Goal: Task Accomplishment & Management: Check status

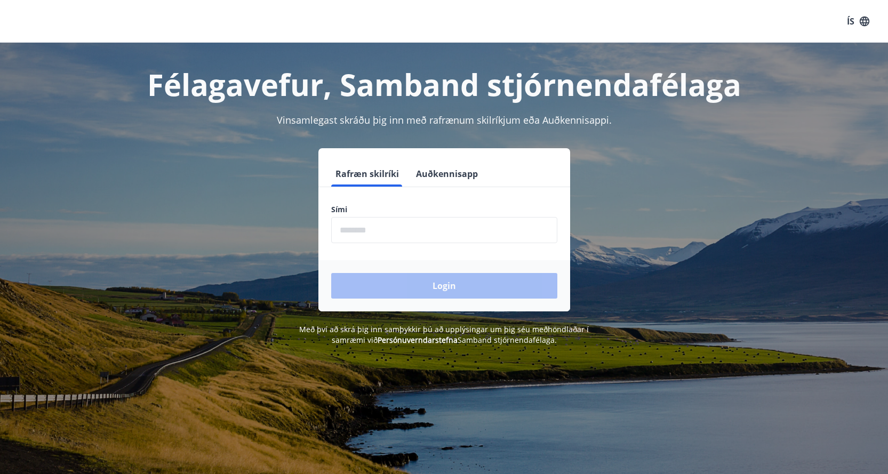
click at [372, 232] on input "phone" at bounding box center [444, 230] width 226 height 26
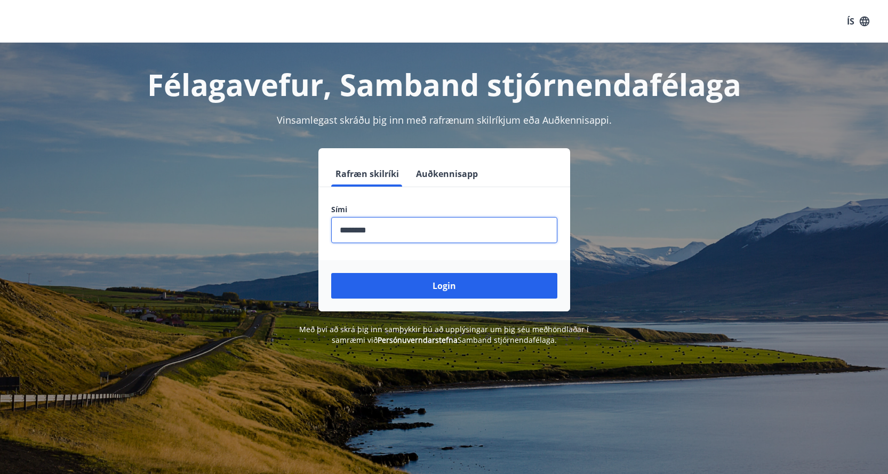
type input "********"
click at [331, 273] on button "Login" at bounding box center [444, 286] width 226 height 26
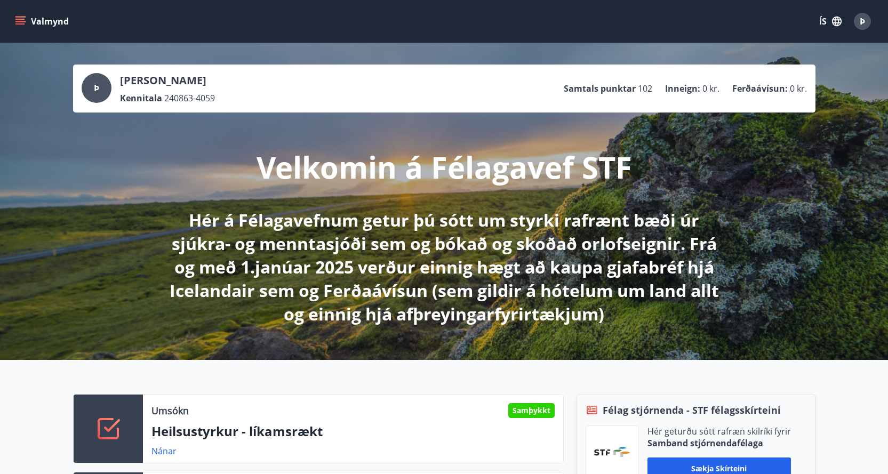
click at [18, 17] on icon "menu" at bounding box center [21, 17] width 12 height 1
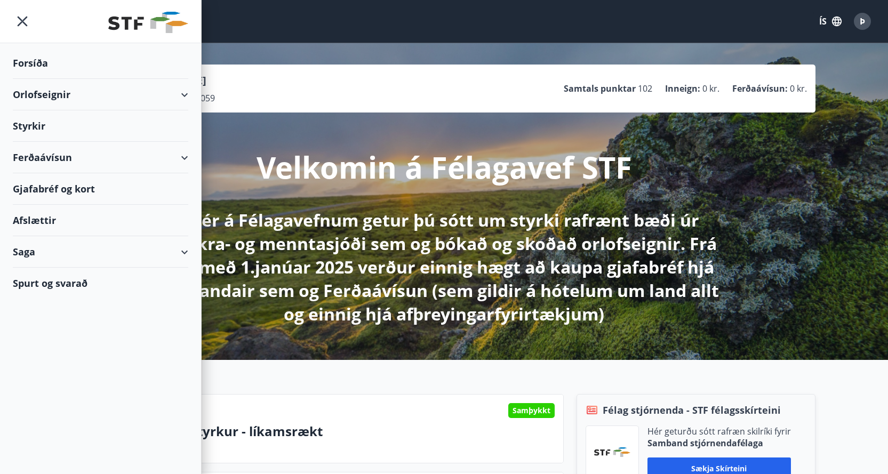
click at [38, 125] on div "Styrkir" at bounding box center [100, 125] width 175 height 31
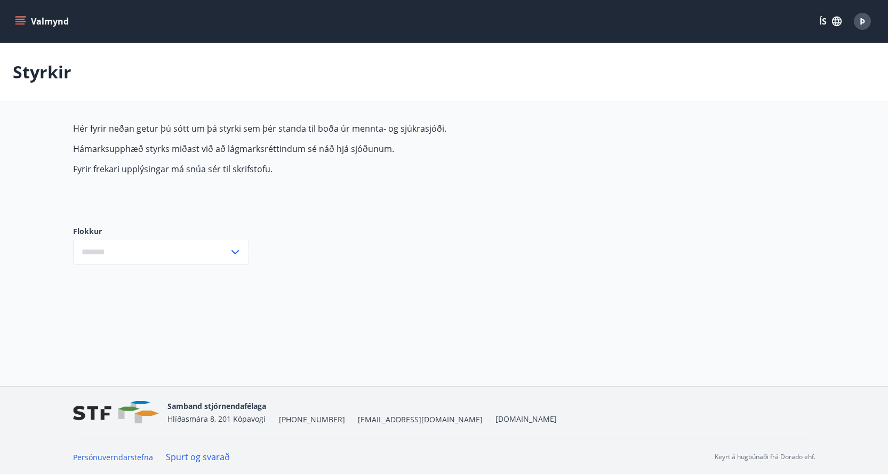
type input "***"
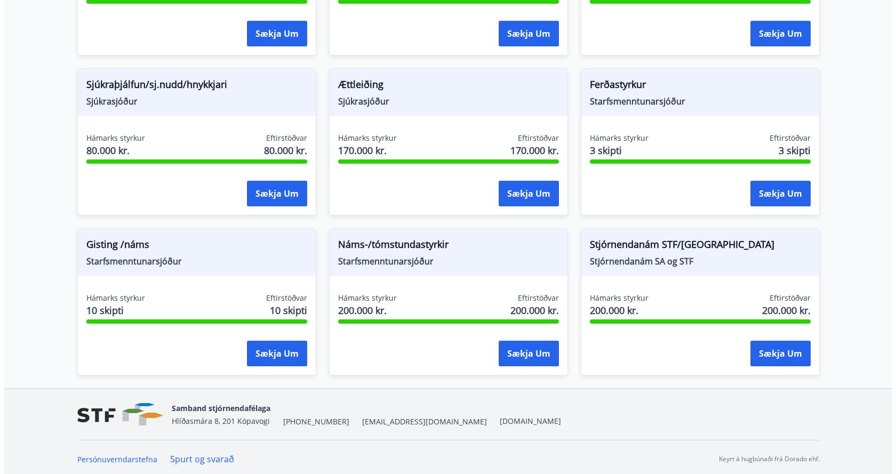
scroll to position [857, 0]
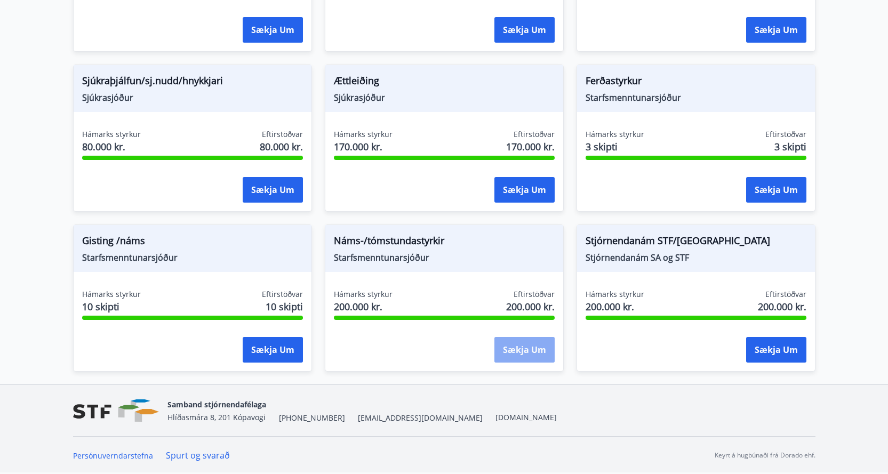
click at [531, 352] on button "Sækja um" at bounding box center [524, 350] width 60 height 26
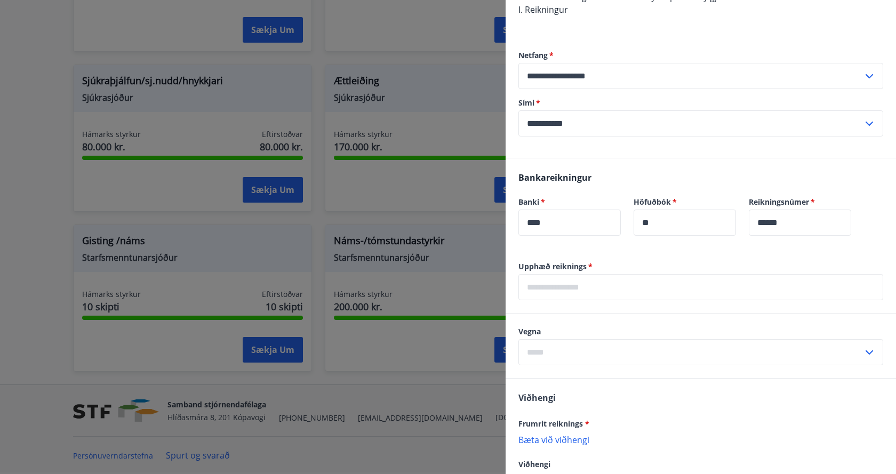
scroll to position [356, 0]
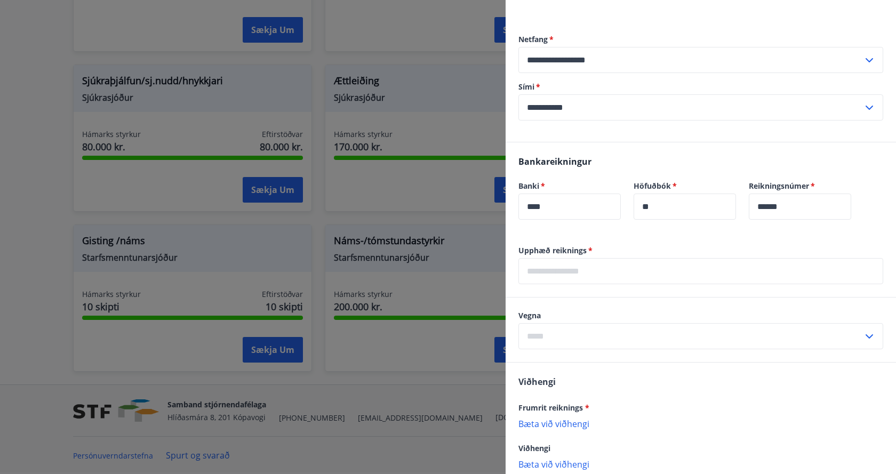
click at [578, 274] on input "text" at bounding box center [700, 271] width 365 height 26
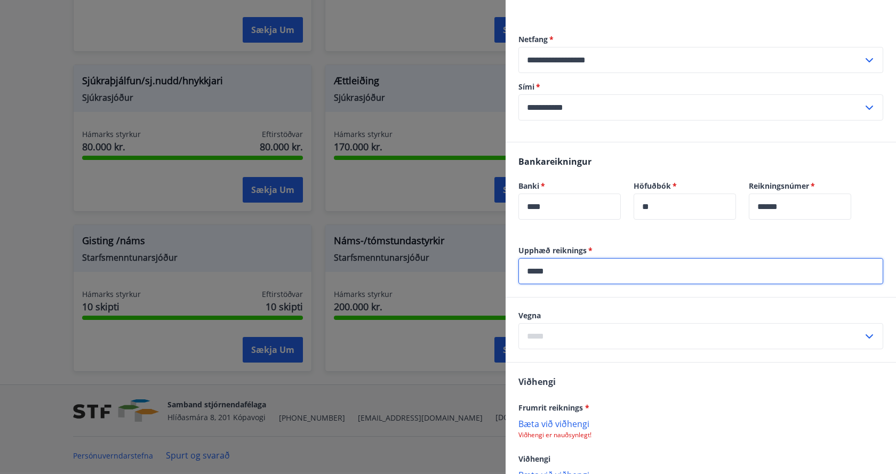
type input "*****"
click at [596, 337] on input "text" at bounding box center [690, 336] width 345 height 26
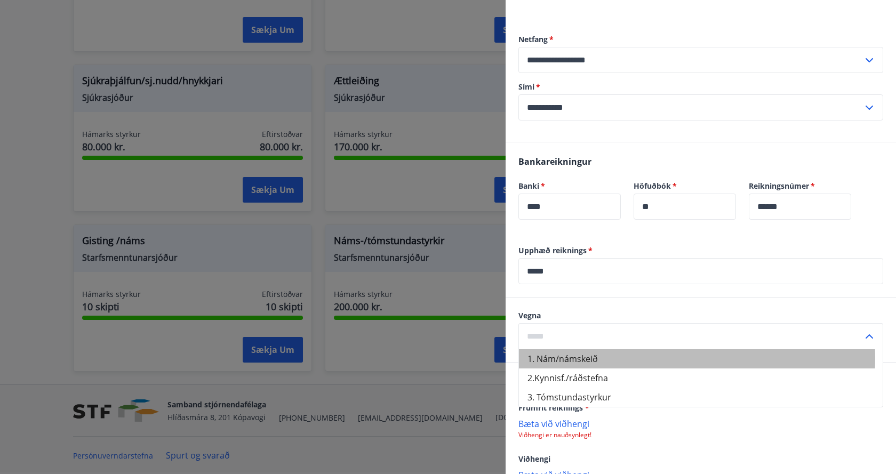
click at [594, 358] on li "1. Nám/námskeið" at bounding box center [701, 358] width 364 height 19
type input "**********"
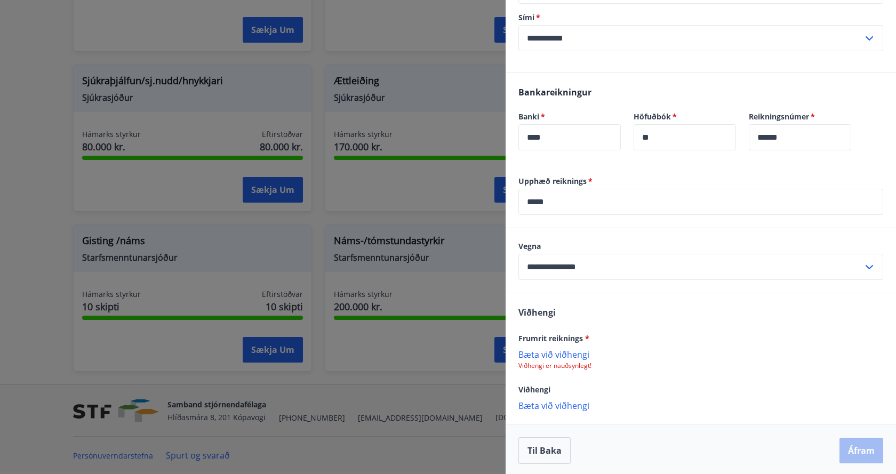
scroll to position [428, 0]
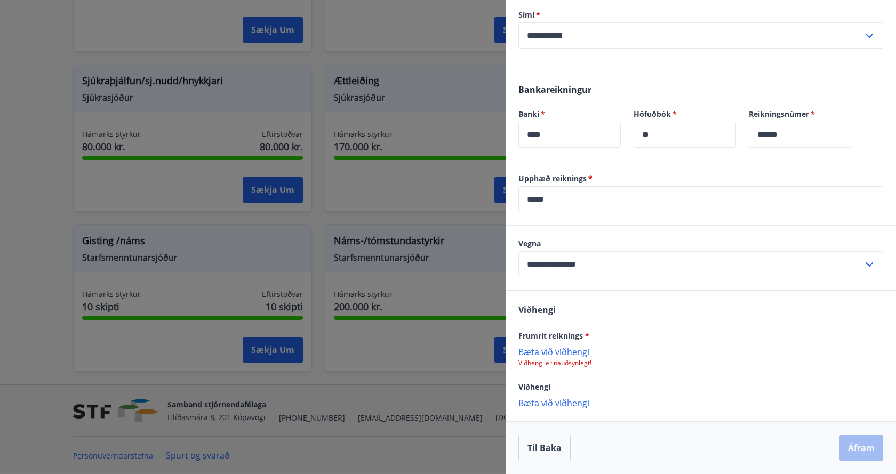
click at [575, 350] on p "Bæta við viðhengi" at bounding box center [700, 351] width 365 height 11
click at [853, 447] on button "Áfram" at bounding box center [862, 449] width 44 height 26
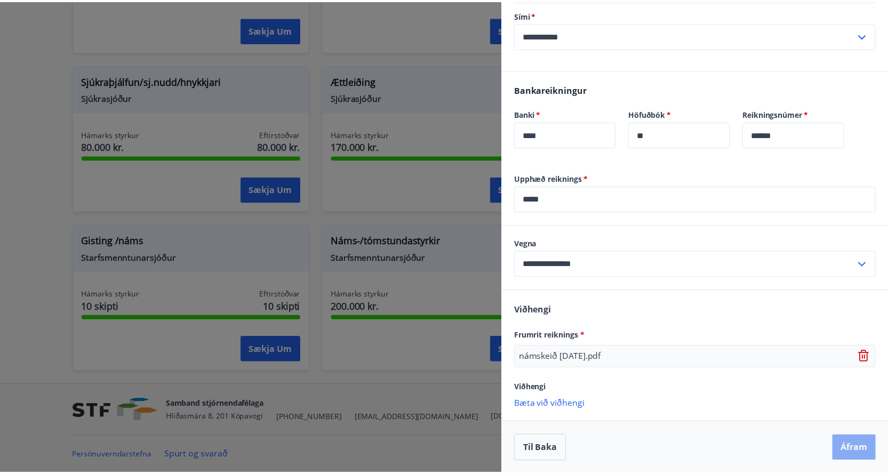
scroll to position [0, 0]
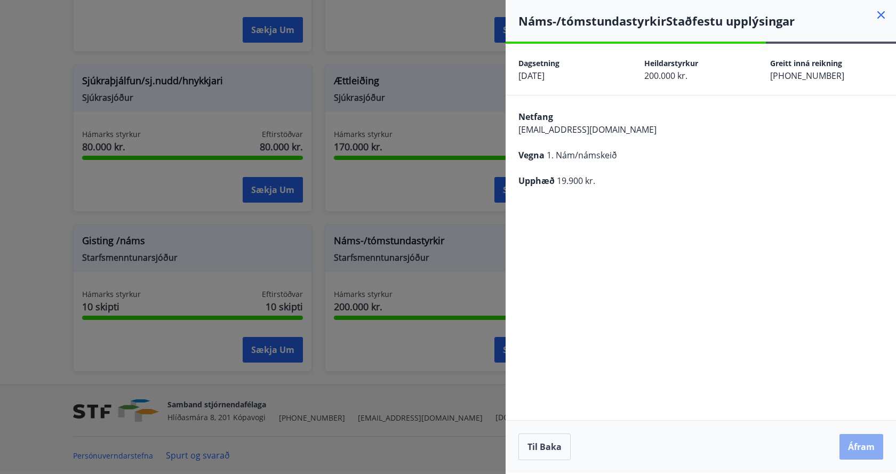
click at [856, 446] on button "Áfram" at bounding box center [862, 447] width 44 height 26
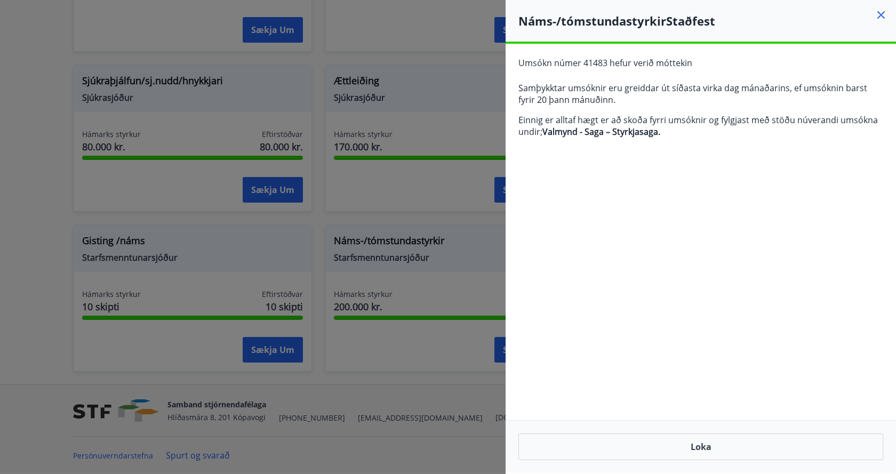
click at [881, 17] on icon at bounding box center [881, 15] width 13 height 13
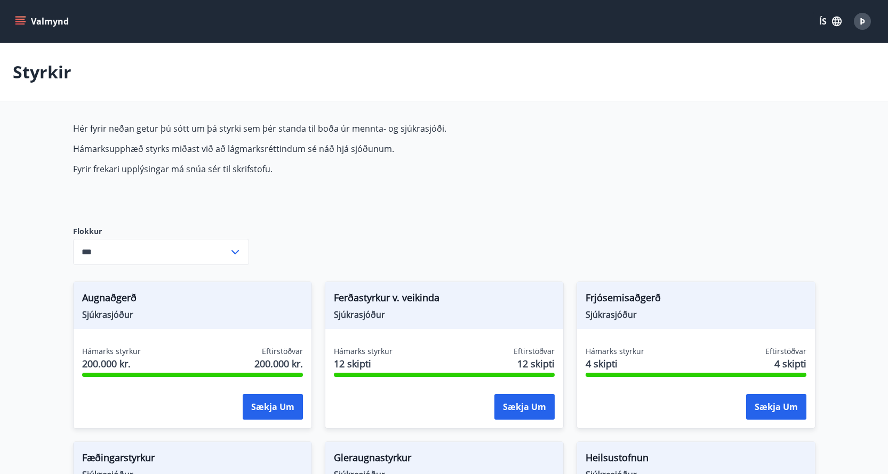
click at [21, 19] on icon "menu" at bounding box center [20, 19] width 10 height 1
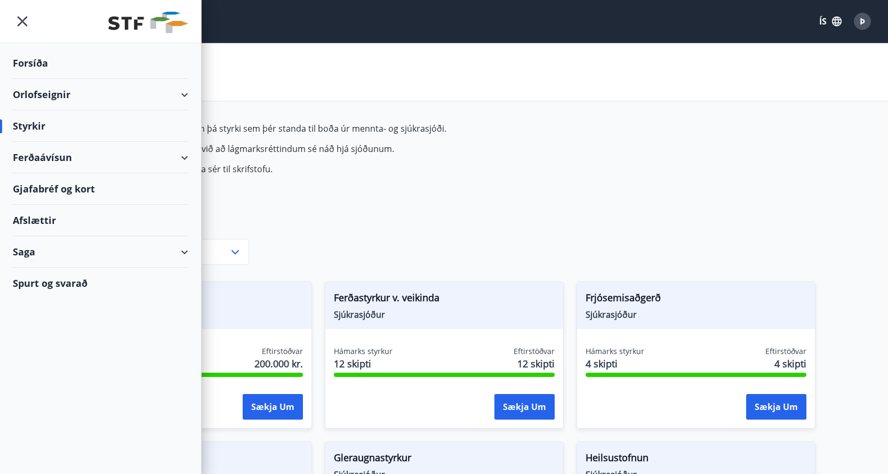
click at [45, 249] on div "Saga" at bounding box center [100, 251] width 175 height 31
click at [47, 369] on div "Inneign" at bounding box center [100, 368] width 158 height 22
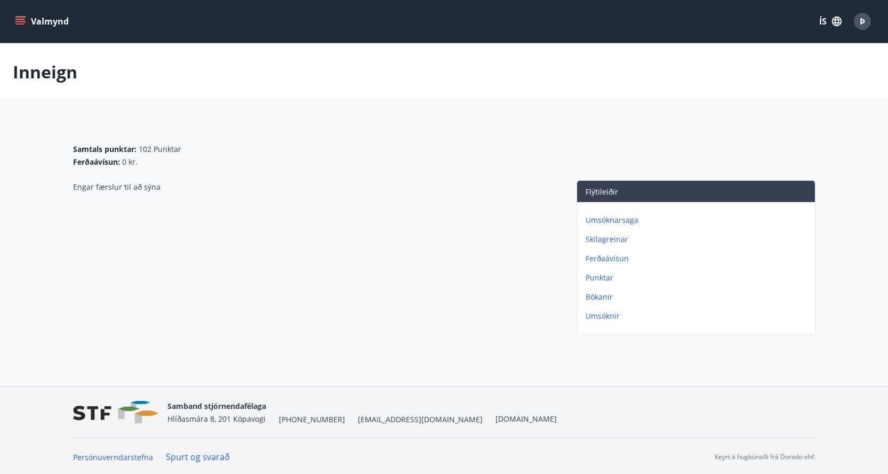
click at [22, 19] on icon "menu" at bounding box center [20, 21] width 11 height 11
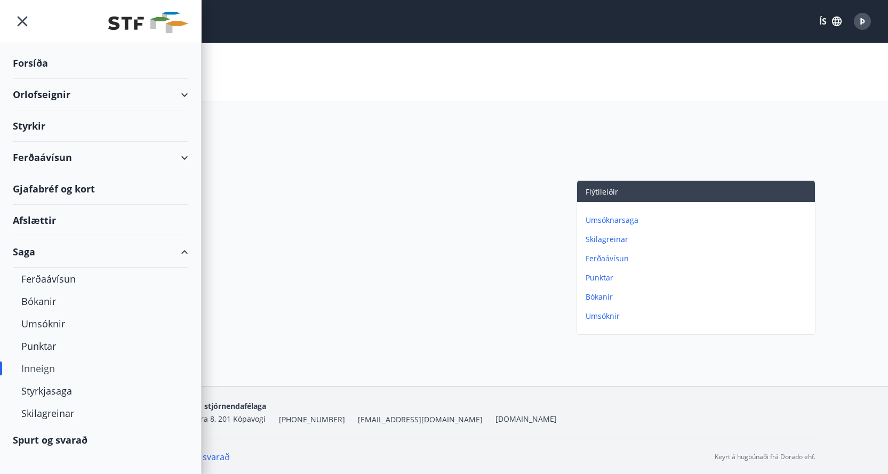
click at [49, 217] on div "Afslættir" at bounding box center [100, 220] width 175 height 31
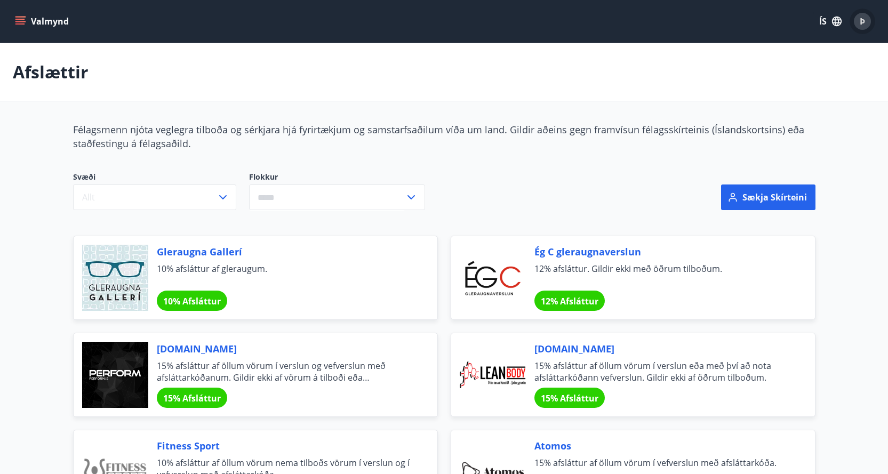
click at [860, 20] on span "Þ" at bounding box center [862, 21] width 5 height 12
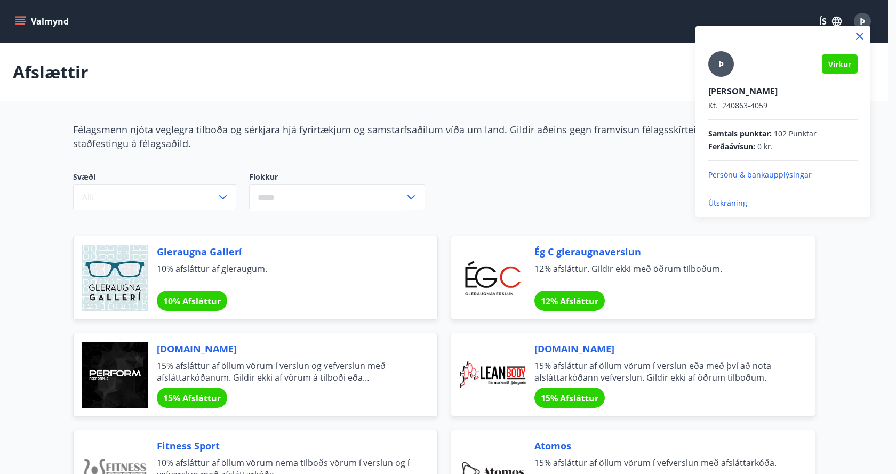
click at [616, 57] on div at bounding box center [448, 237] width 896 height 474
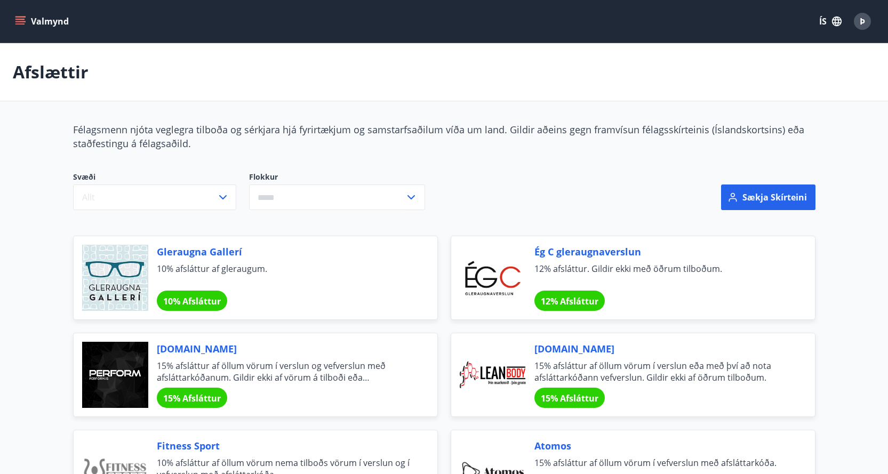
click at [19, 18] on icon "menu" at bounding box center [20, 21] width 11 height 11
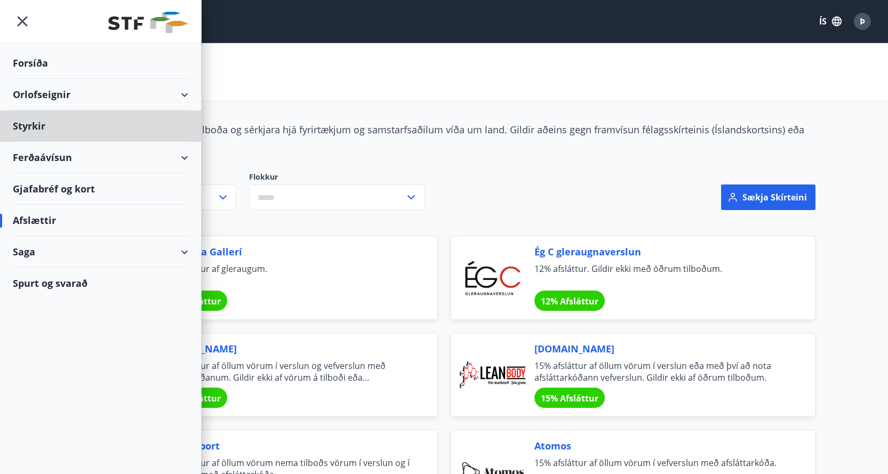
click at [29, 61] on div "Forsíða" at bounding box center [100, 62] width 175 height 31
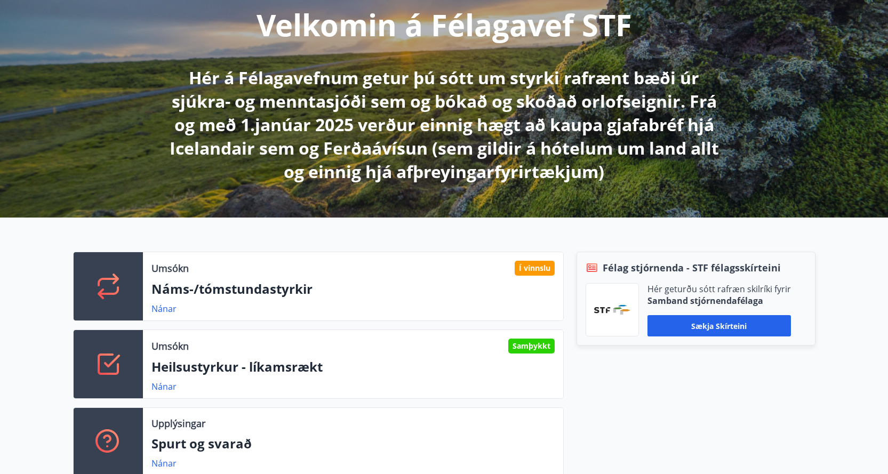
scroll to position [284, 0]
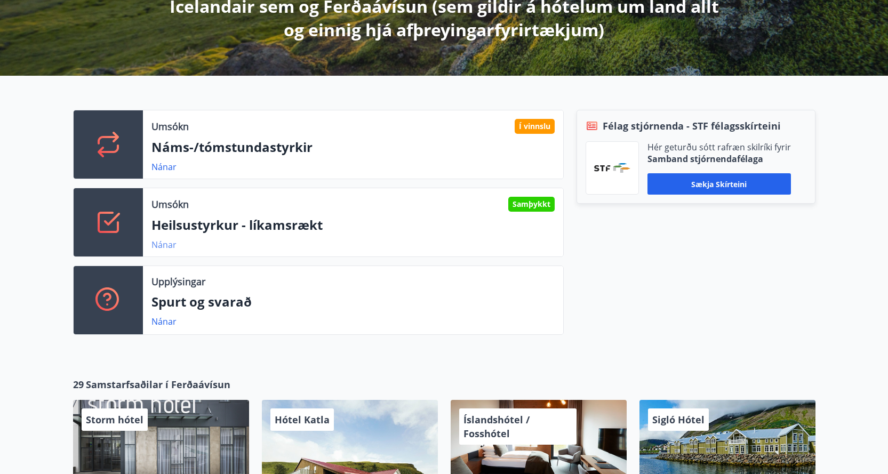
click at [162, 242] on link "Nánar" at bounding box center [163, 245] width 25 height 12
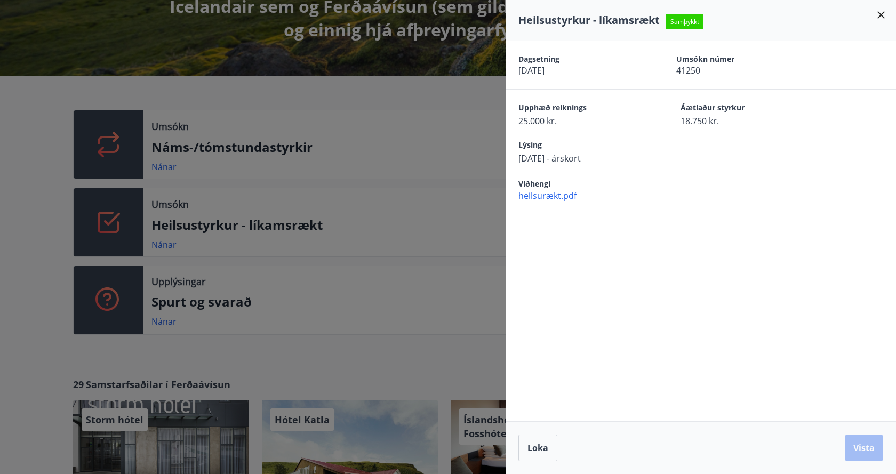
click at [884, 15] on icon at bounding box center [881, 15] width 13 height 13
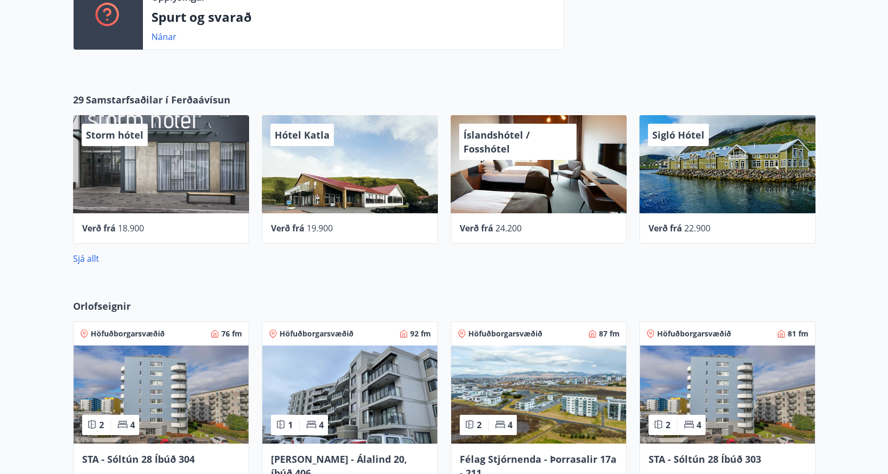
scroll to position [640, 0]
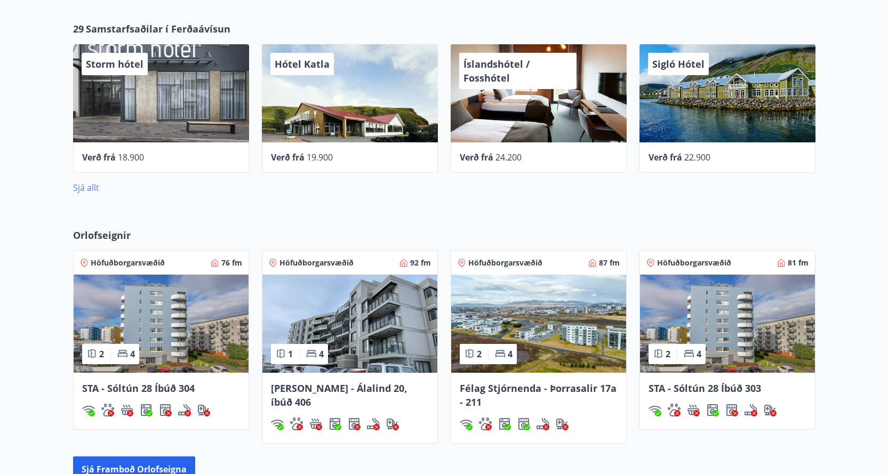
click at [86, 188] on link "Sjá allt" at bounding box center [86, 188] width 26 height 12
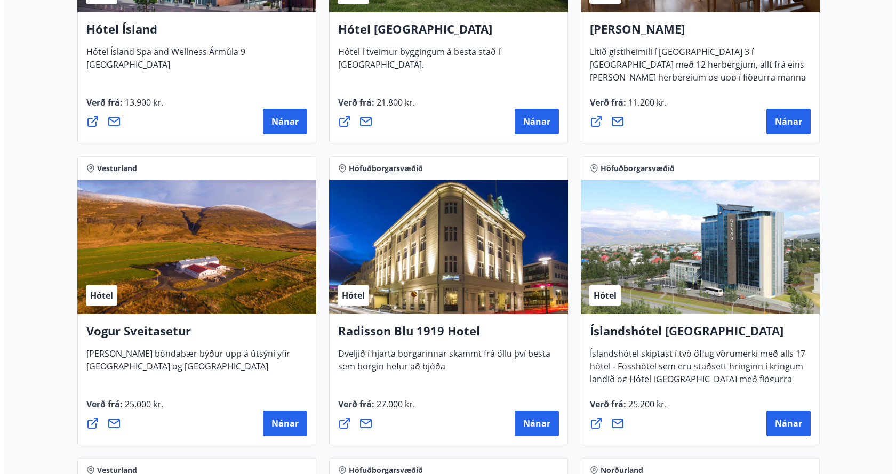
scroll to position [1991, 0]
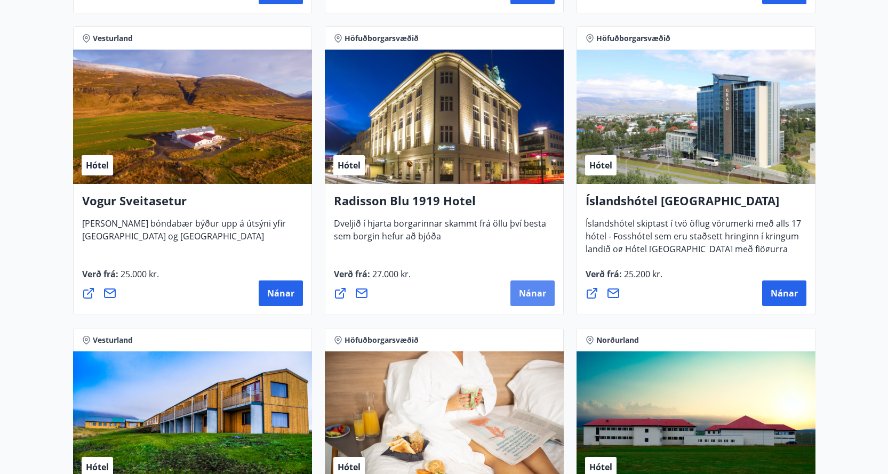
click at [537, 286] on button "Nánar" at bounding box center [532, 294] width 44 height 26
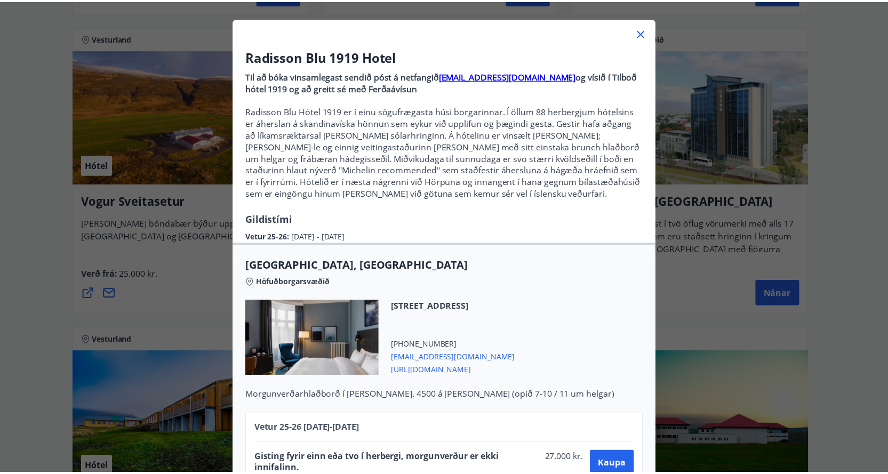
scroll to position [0, 0]
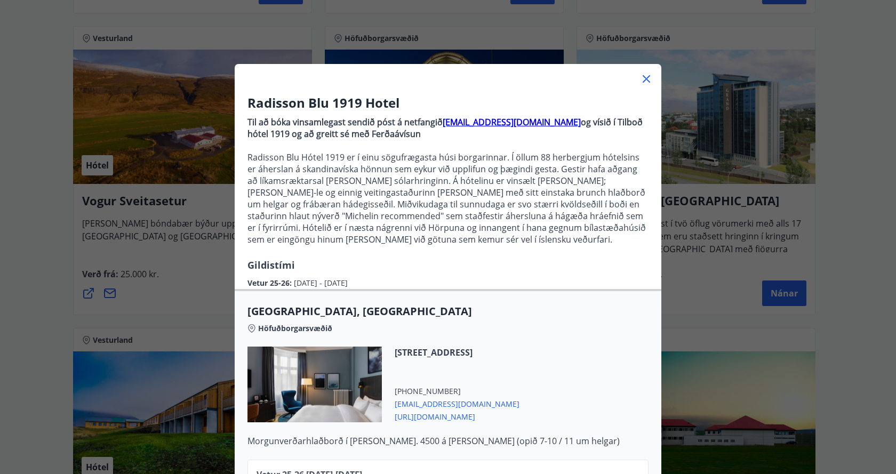
click at [640, 77] on icon at bounding box center [646, 79] width 13 height 13
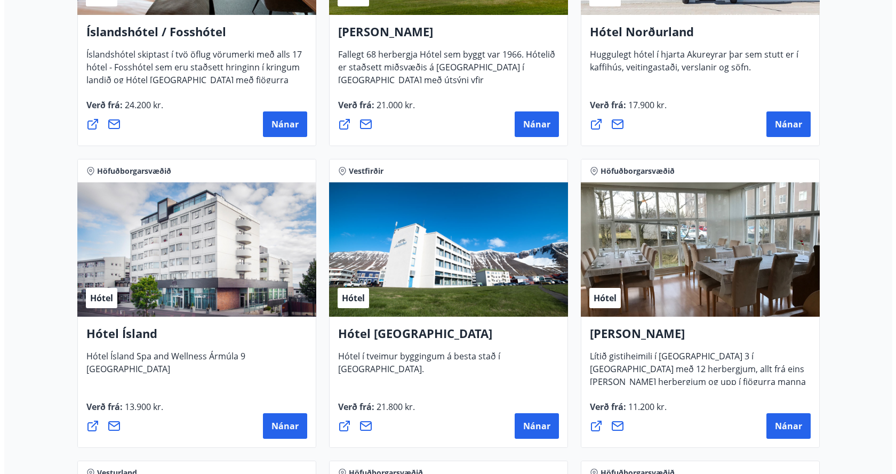
scroll to position [1565, 0]
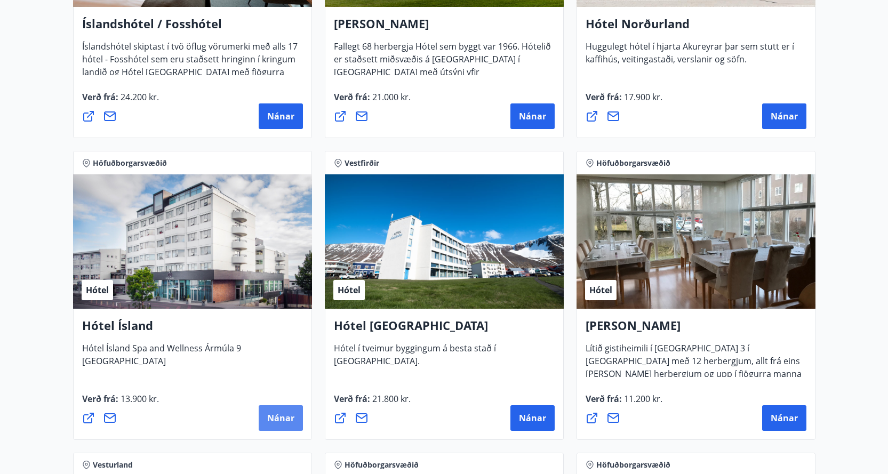
click at [277, 415] on span "Nánar" at bounding box center [280, 418] width 27 height 12
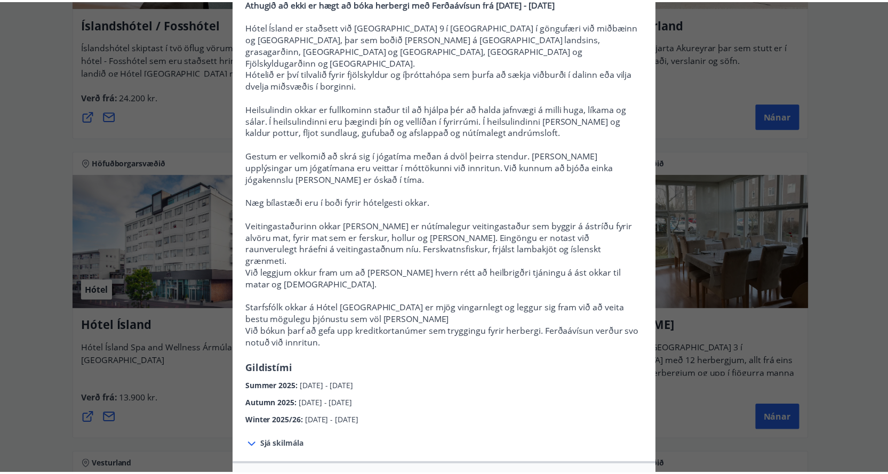
scroll to position [0, 0]
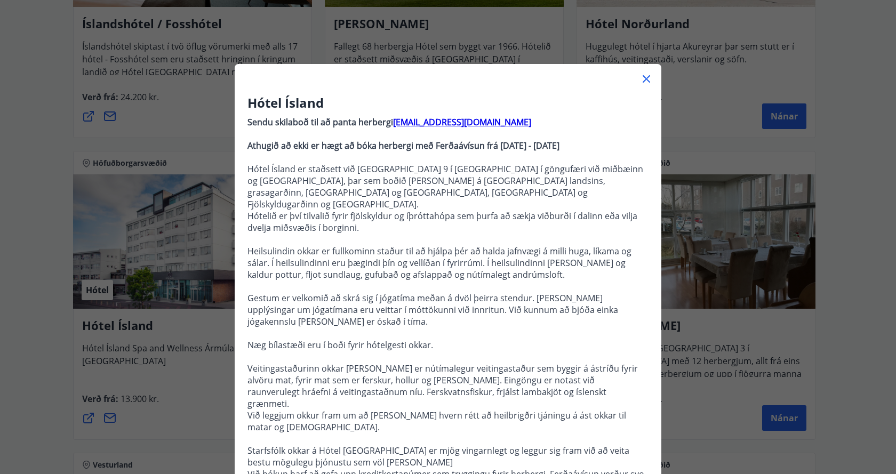
click at [647, 79] on icon at bounding box center [646, 79] width 13 height 13
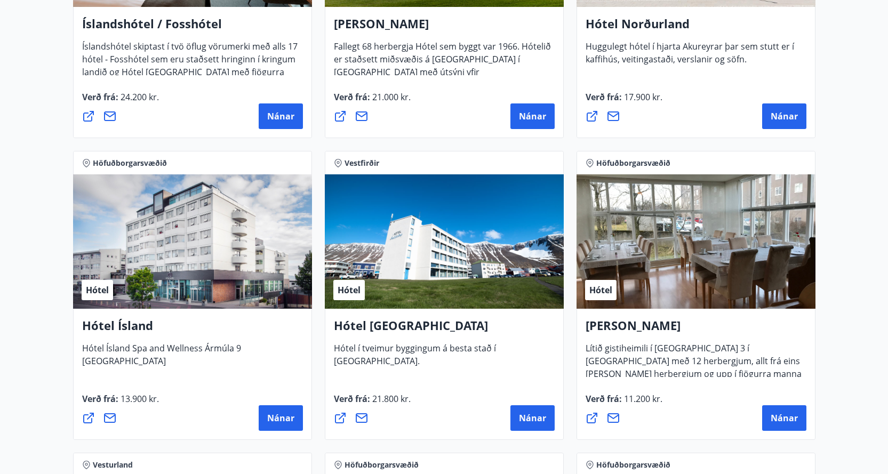
click at [86, 415] on icon at bounding box center [88, 418] width 11 height 11
click at [111, 416] on icon at bounding box center [109, 418] width 13 height 13
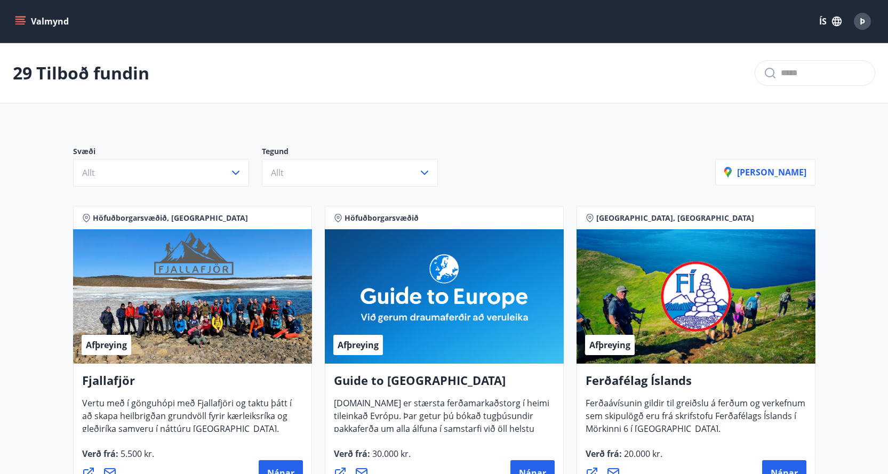
click at [23, 18] on icon "menu" at bounding box center [20, 21] width 11 height 11
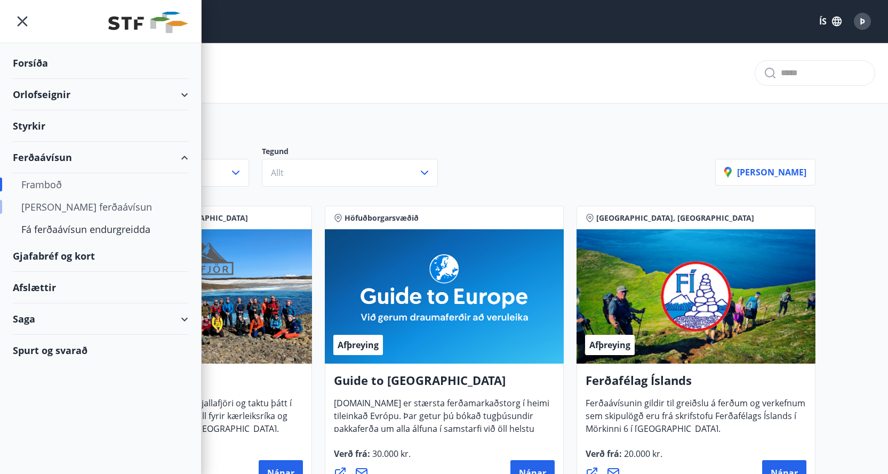
click at [88, 206] on div "Kaupa ferðaávísun" at bounding box center [100, 207] width 158 height 22
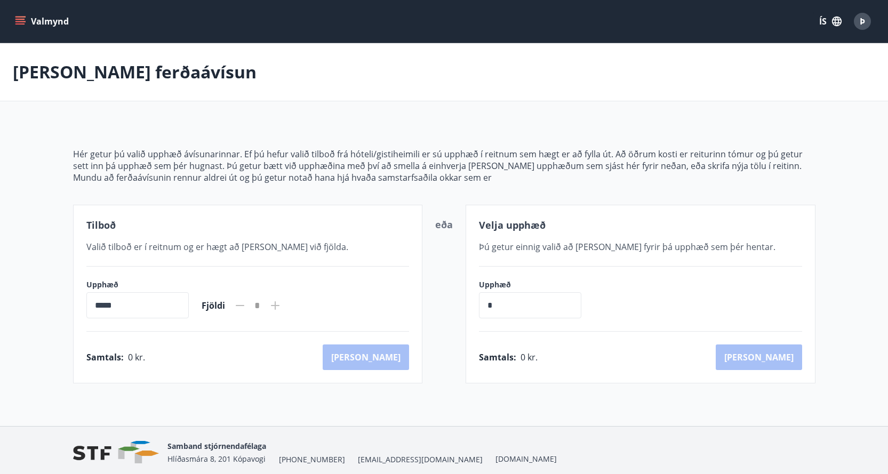
click at [149, 306] on input "*****" at bounding box center [137, 305] width 102 height 26
click at [497, 301] on input "*" at bounding box center [530, 305] width 102 height 26
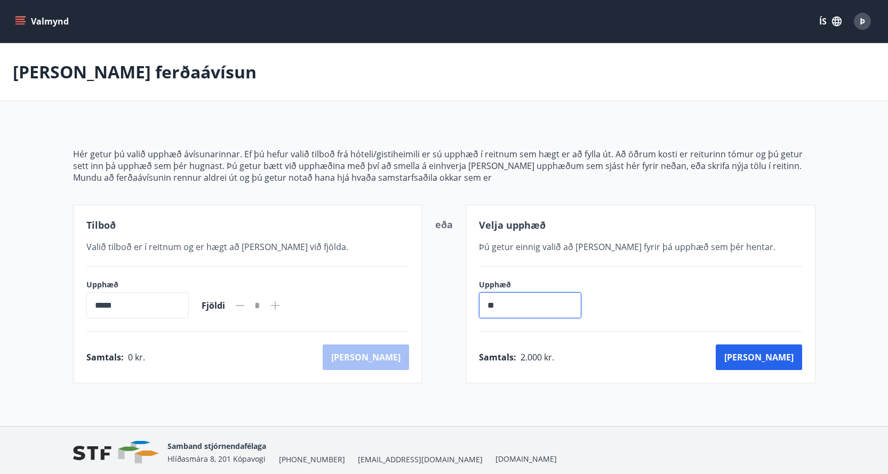
type input "*"
click at [137, 306] on input "*****" at bounding box center [137, 305] width 102 height 26
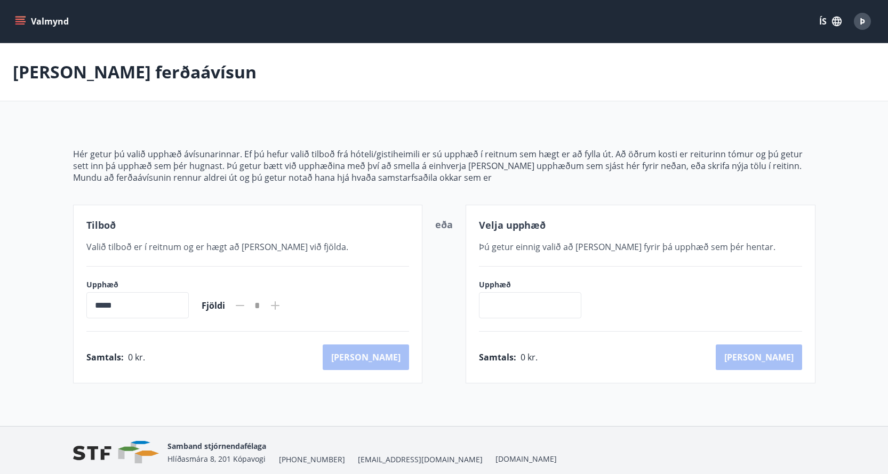
click at [100, 306] on input "*****" at bounding box center [137, 305] width 102 height 26
click at [116, 306] on input "*****" at bounding box center [137, 305] width 102 height 26
click at [282, 304] on icon at bounding box center [275, 305] width 13 height 13
click at [109, 307] on input "*****" at bounding box center [137, 305] width 102 height 26
click at [84, 302] on div "Tilboð Valið tilboð er í reitnum og er hægt að bæta við fjölda. Upphæð ***** ​ …" at bounding box center [248, 294] width 350 height 179
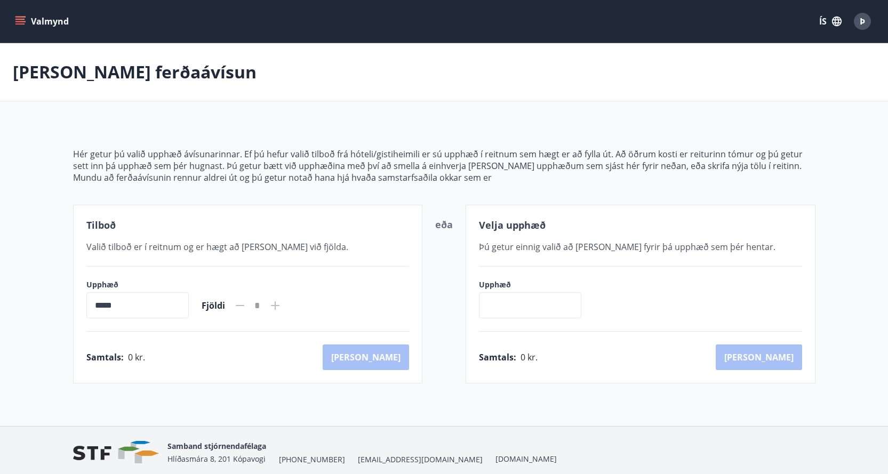
click at [355, 262] on div "Tilboð Valið tilboð er í reitnum og er hægt að bæta við fjölda. Upphæð ***** ​ …" at bounding box center [248, 294] width 350 height 179
click at [188, 305] on input "*****" at bounding box center [137, 305] width 102 height 26
click at [246, 302] on icon at bounding box center [240, 305] width 13 height 13
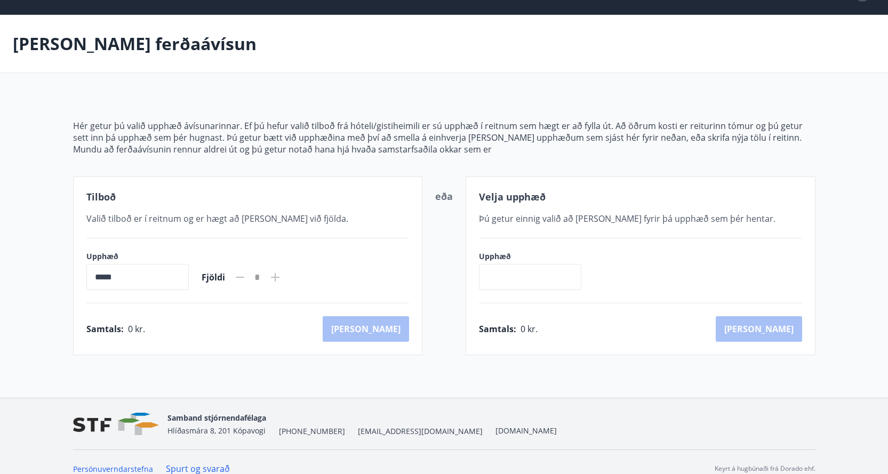
scroll to position [42, 0]
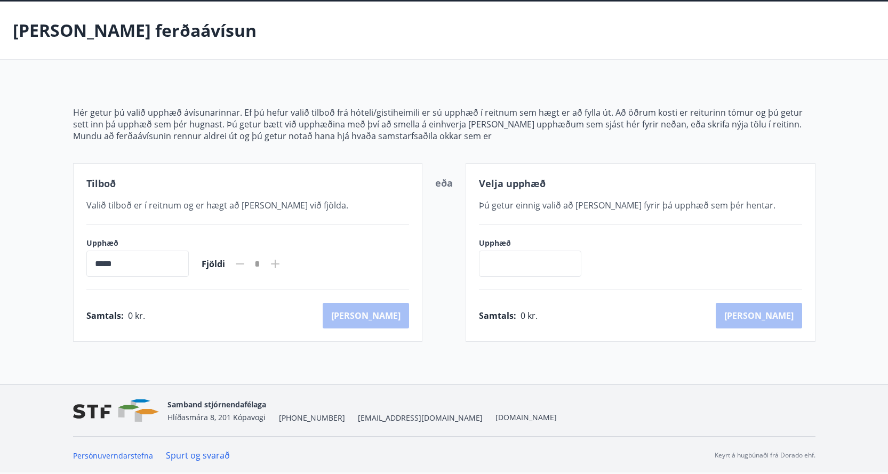
click at [514, 261] on input "text" at bounding box center [530, 264] width 102 height 26
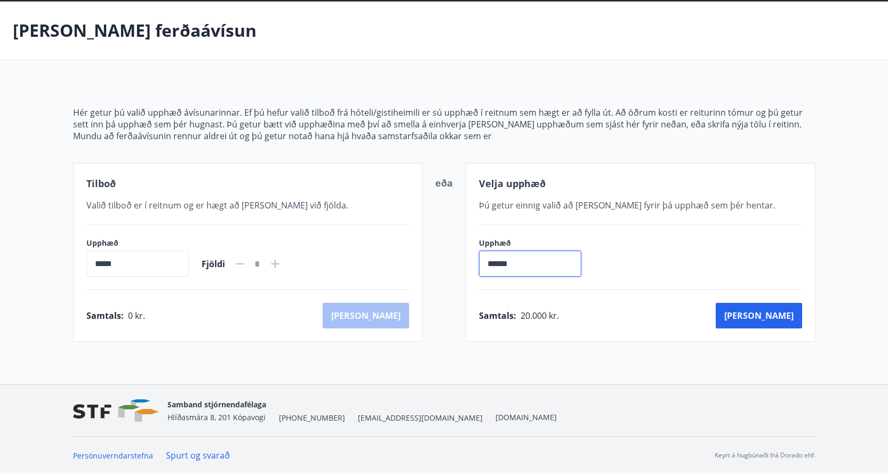
type input "******"
click at [622, 334] on div "Velja upphæð Þú getur einnig valið að kaupa fyrir þá upphæð sem þér hentar. Upp…" at bounding box center [641, 252] width 350 height 179
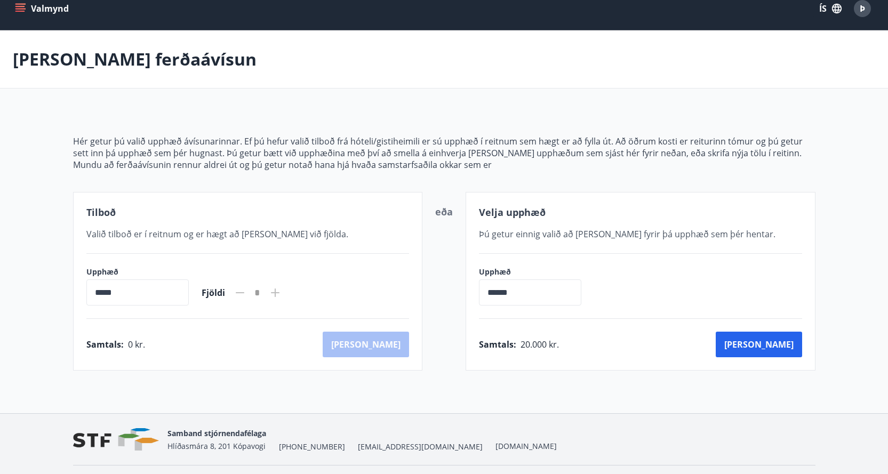
scroll to position [0, 0]
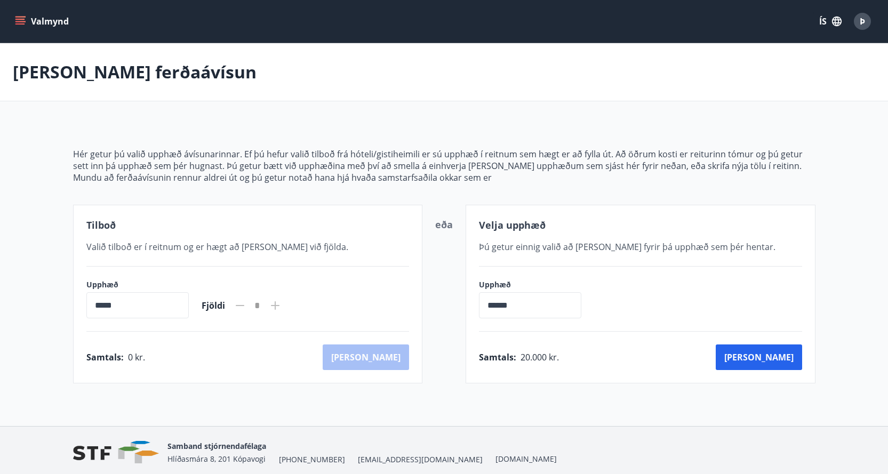
click at [186, 308] on input "*****" at bounding box center [137, 305] width 102 height 26
drag, startPoint x: 155, startPoint y: 301, endPoint x: 126, endPoint y: 302, distance: 28.8
click at [145, 301] on input "*****" at bounding box center [137, 305] width 102 height 26
click at [106, 305] on input "*****" at bounding box center [137, 305] width 102 height 26
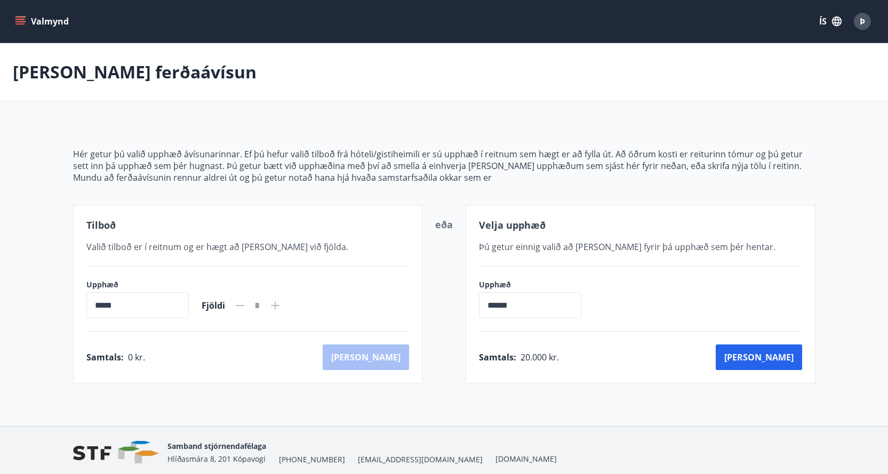
click at [198, 245] on span "Valið tilboð er í reitnum og er hægt að bæta við fjölda." at bounding box center [217, 247] width 262 height 12
click at [119, 243] on span "Valið tilboð er í reitnum og er hægt að bæta við fjölda." at bounding box center [217, 247] width 262 height 12
click at [107, 226] on span "Tilboð" at bounding box center [100, 225] width 29 height 13
click at [104, 222] on span "Tilboð" at bounding box center [100, 225] width 29 height 13
click at [447, 224] on span "eða" at bounding box center [444, 224] width 18 height 13
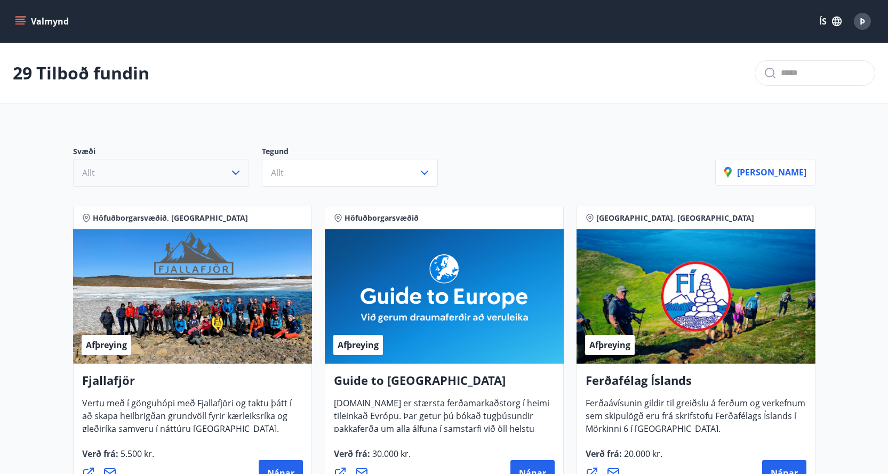
click at [240, 167] on icon "button" at bounding box center [235, 172] width 13 height 13
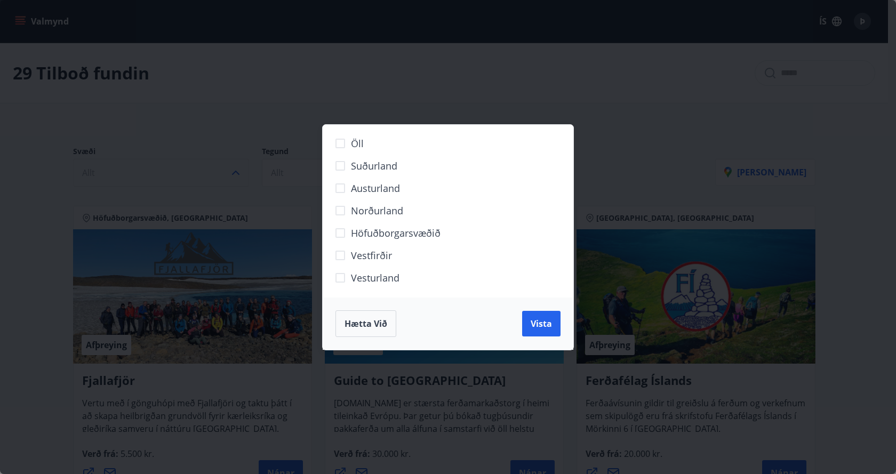
click at [379, 232] on span "Höfuðborgarsvæðið" at bounding box center [396, 233] width 90 height 14
click at [542, 319] on span "Vista" at bounding box center [541, 324] width 21 height 12
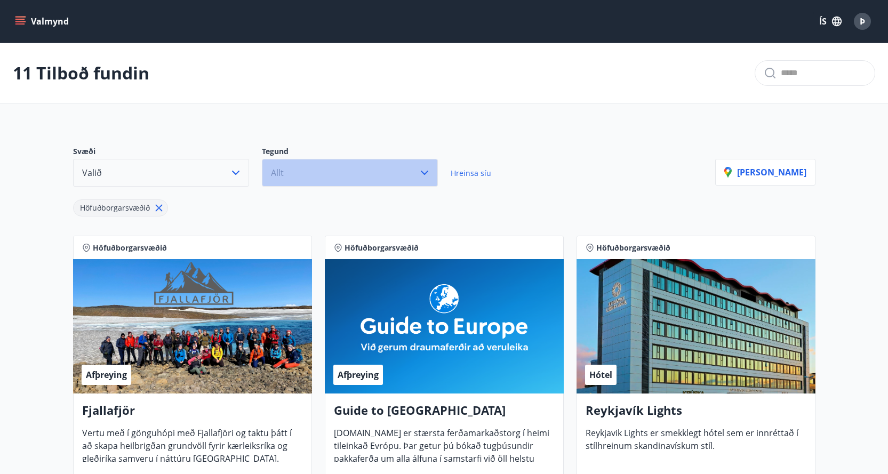
click at [422, 172] on icon "button" at bounding box center [424, 173] width 7 height 4
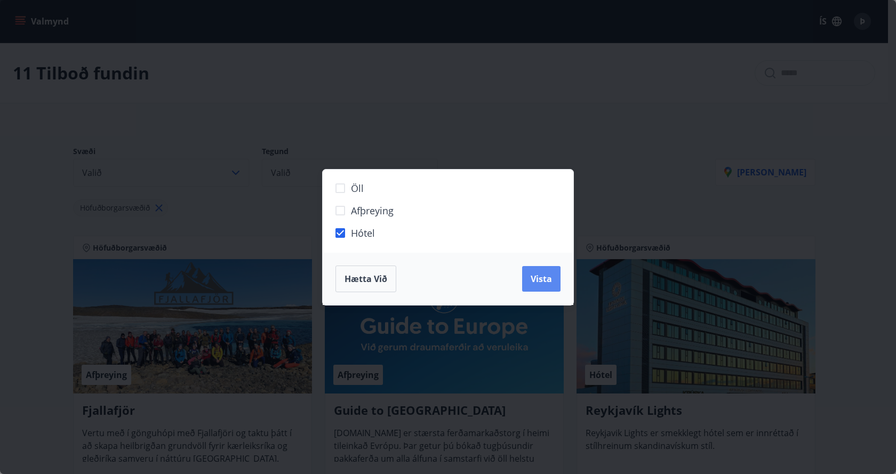
click at [531, 273] on span "Vista" at bounding box center [541, 279] width 21 height 12
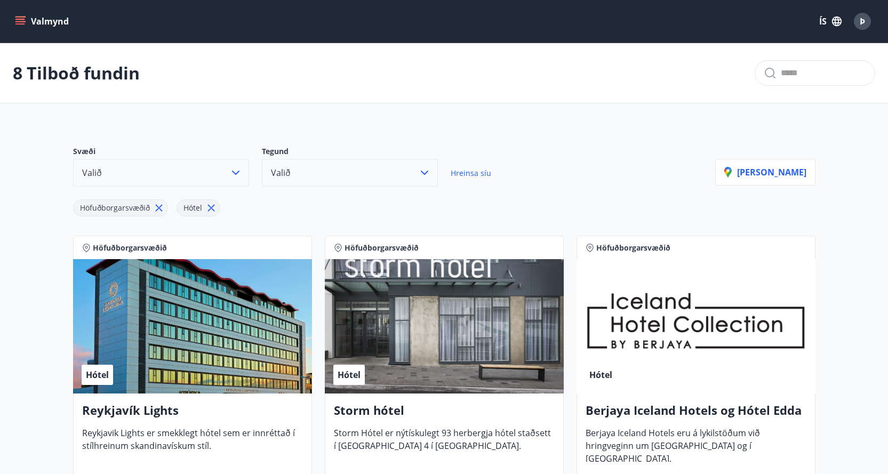
click at [561, 200] on div "Höfuðborgarsvæðið Hótel" at bounding box center [394, 202] width 642 height 30
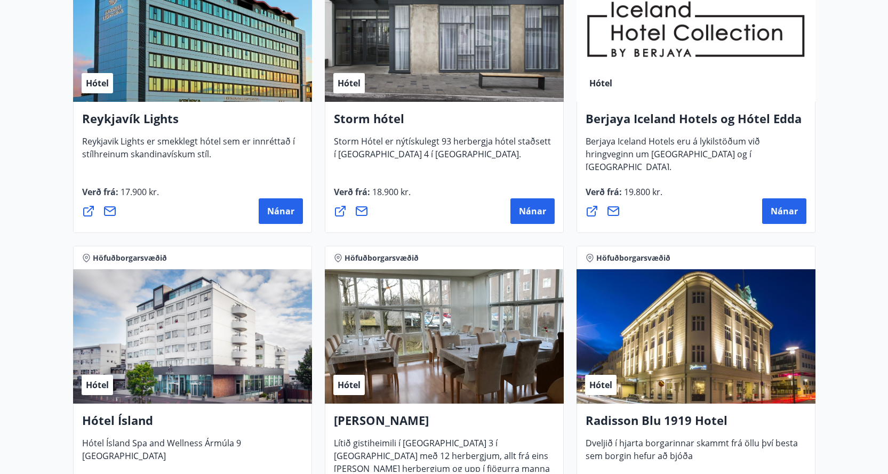
scroll to position [356, 0]
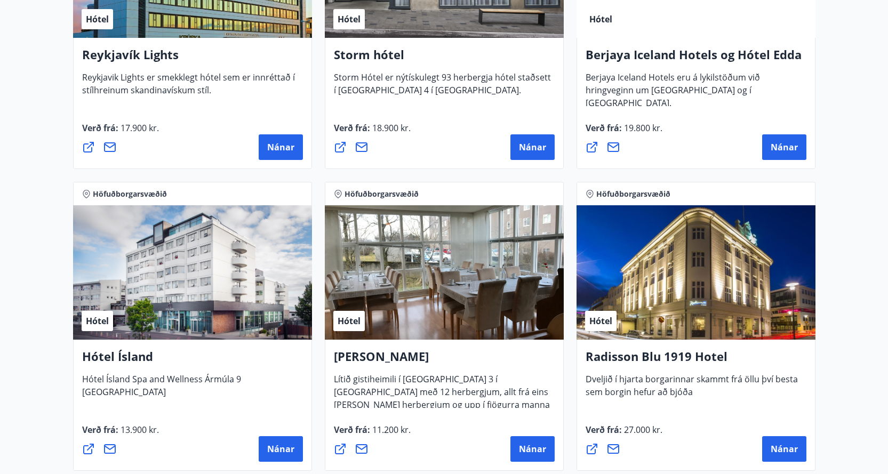
click at [188, 298] on div "Hótel" at bounding box center [192, 272] width 239 height 134
click at [133, 346] on div "Hótel Ísland Hótel Ísland Spa and Wellness Ármúla 9 Reykjavík Verð frá : 13.900…" at bounding box center [192, 405] width 239 height 131
click at [132, 368] on h4 "Hótel Ísland" at bounding box center [192, 360] width 221 height 25
click at [87, 448] on icon at bounding box center [88, 449] width 13 height 13
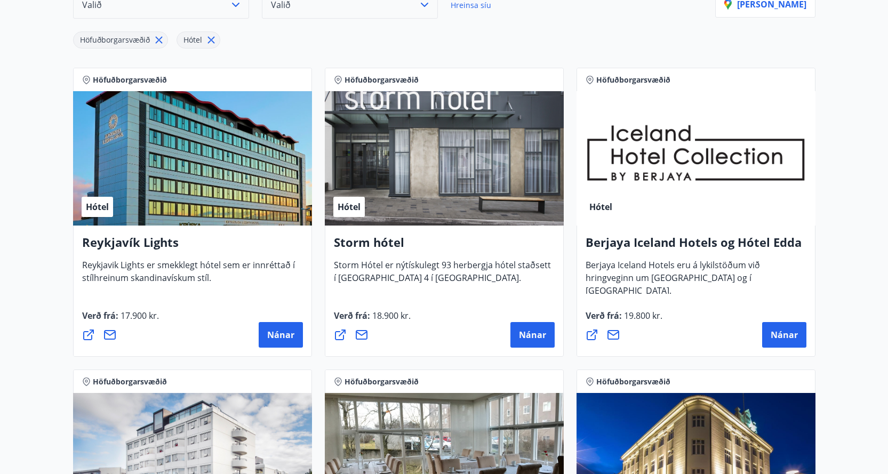
scroll to position [71, 0]
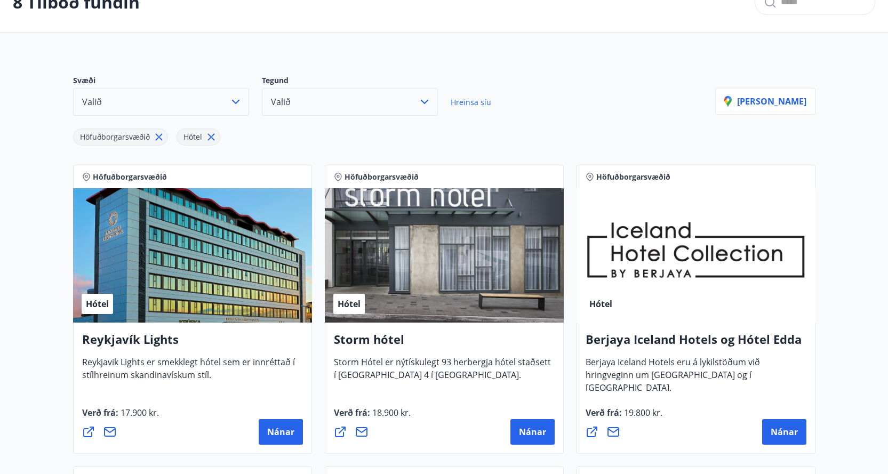
click at [234, 101] on icon "button" at bounding box center [235, 101] width 13 height 13
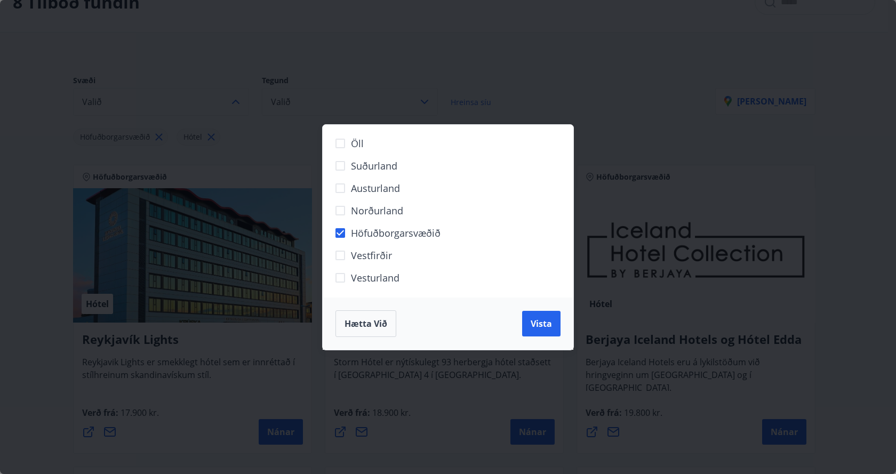
click at [651, 109] on div "Öll Suðurland Austurland Norðurland Höfuðborgarsvæðið Vestfirðir Vesturland Hæt…" at bounding box center [448, 237] width 896 height 474
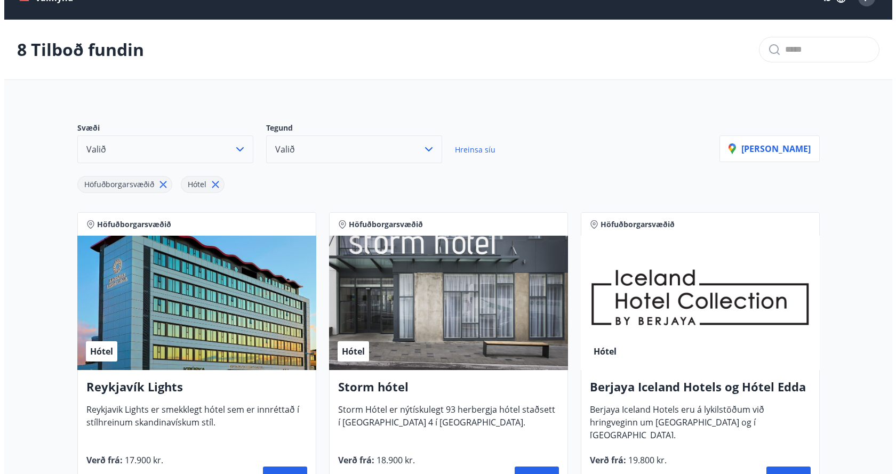
scroll to position [0, 0]
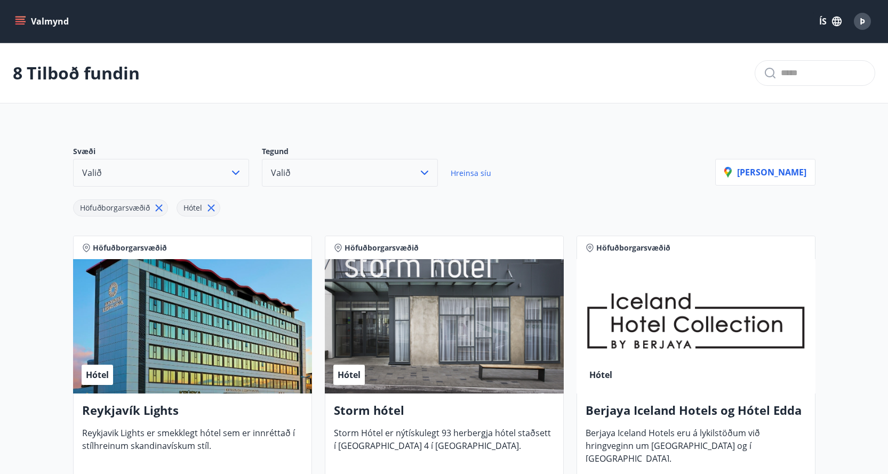
click at [25, 15] on button "Valmynd" at bounding box center [43, 21] width 60 height 19
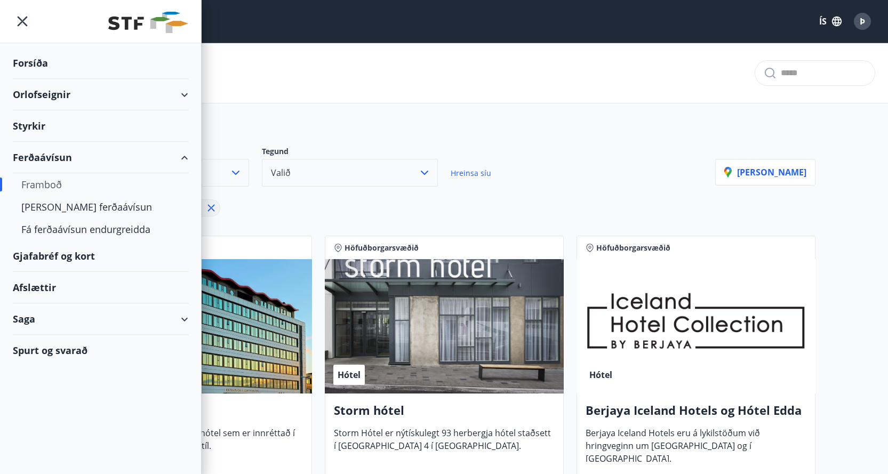
click at [76, 253] on div "Gjafabréf og kort" at bounding box center [100, 256] width 175 height 31
click at [385, 70] on div "8 Tilboð fundin" at bounding box center [444, 73] width 888 height 60
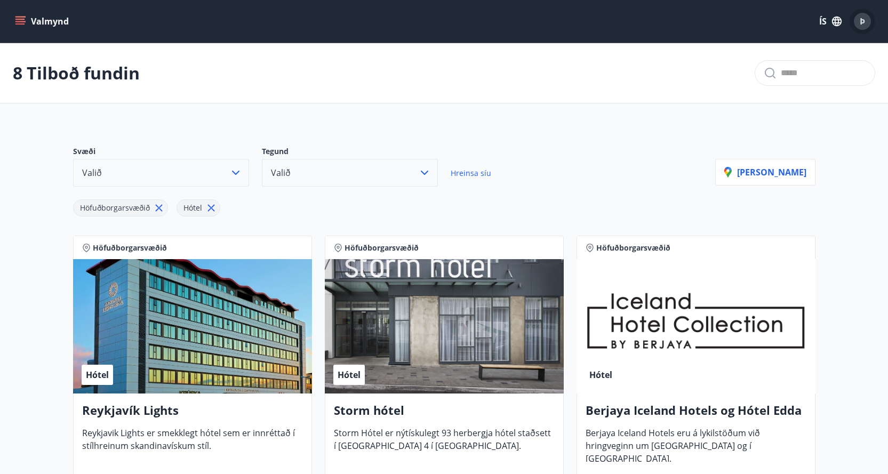
click at [866, 20] on div "Þ" at bounding box center [862, 21] width 17 height 17
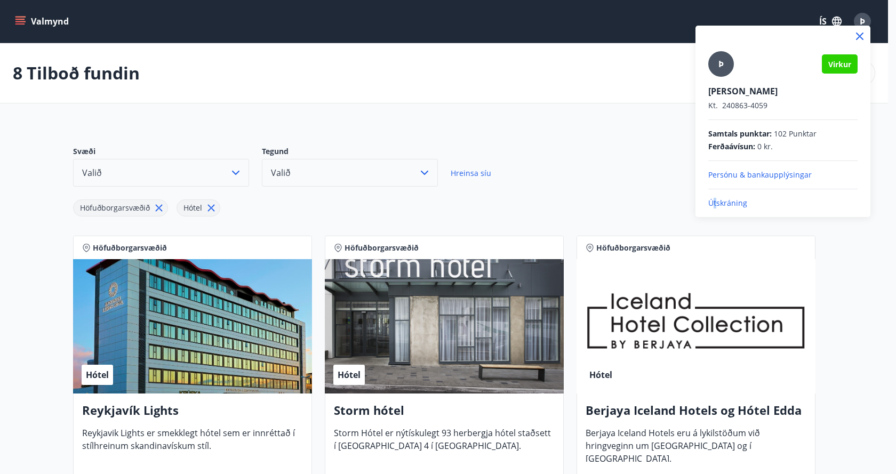
click at [716, 201] on p "Útskráning" at bounding box center [782, 203] width 149 height 11
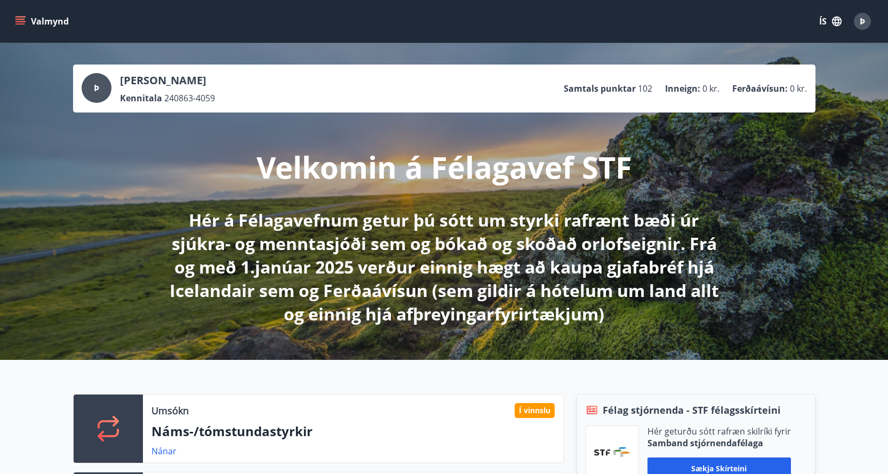
click at [366, 142] on div "Velkomin á Félagavef STF Hér á Félagavefnum getur þú sótt um styrki rafrænt bæð…" at bounding box center [444, 219] width 597 height 213
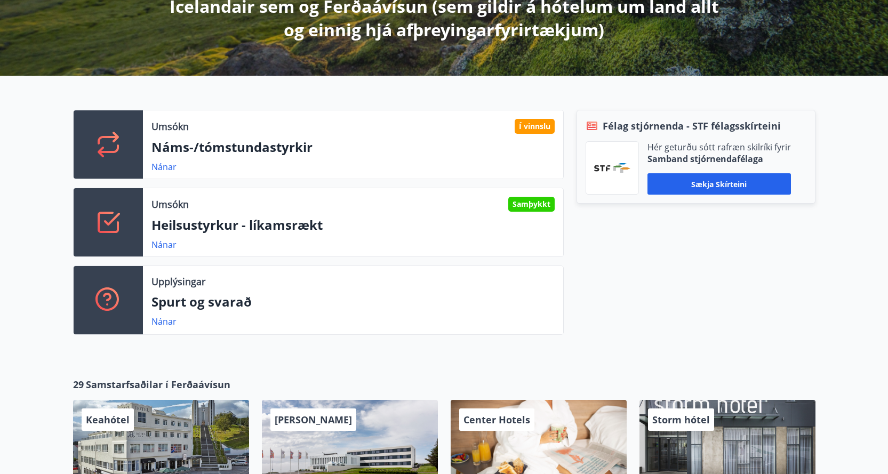
scroll to position [356, 0]
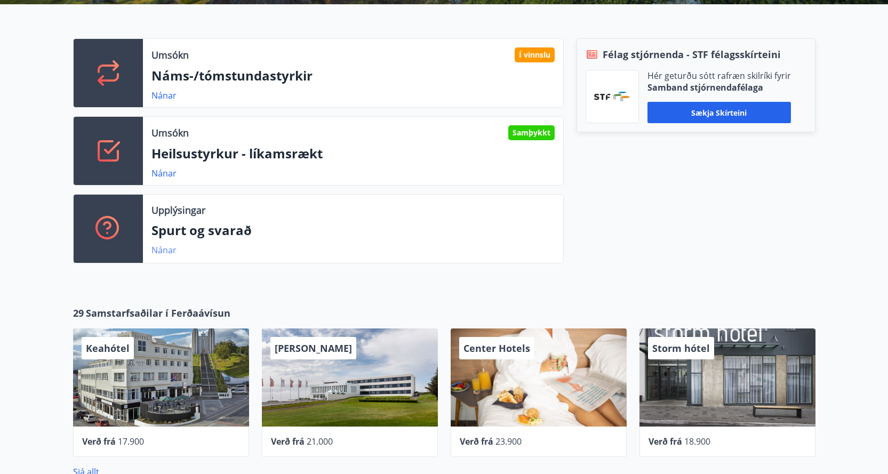
click at [162, 250] on link "Nánar" at bounding box center [163, 250] width 25 height 12
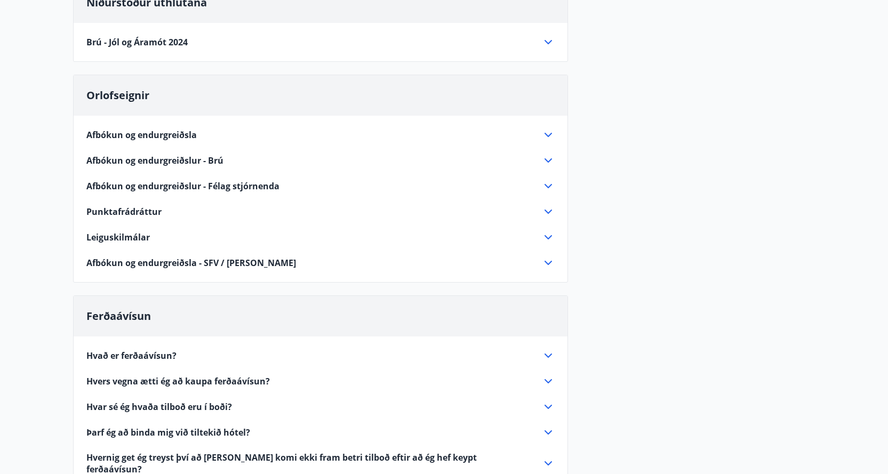
scroll to position [142, 0]
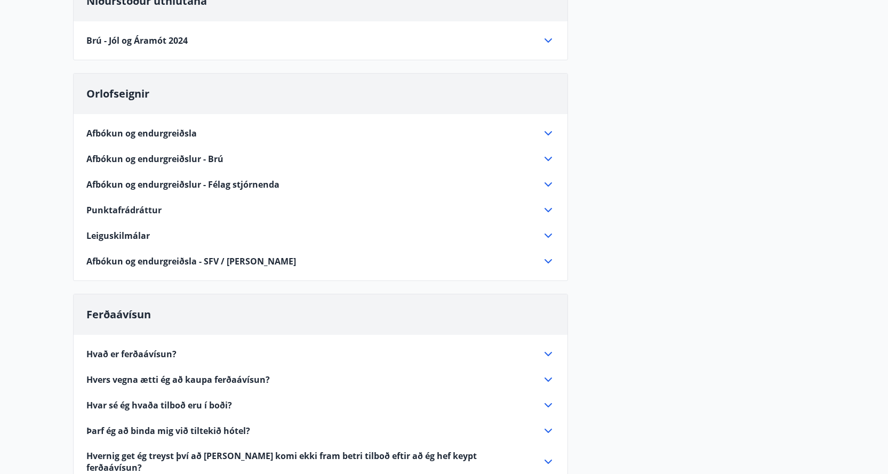
click at [548, 378] on icon at bounding box center [548, 379] width 13 height 13
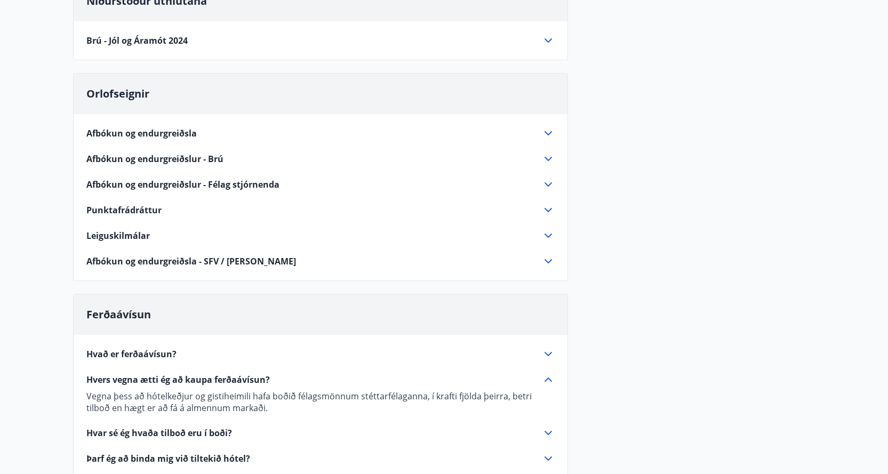
click at [545, 350] on icon at bounding box center [548, 354] width 13 height 13
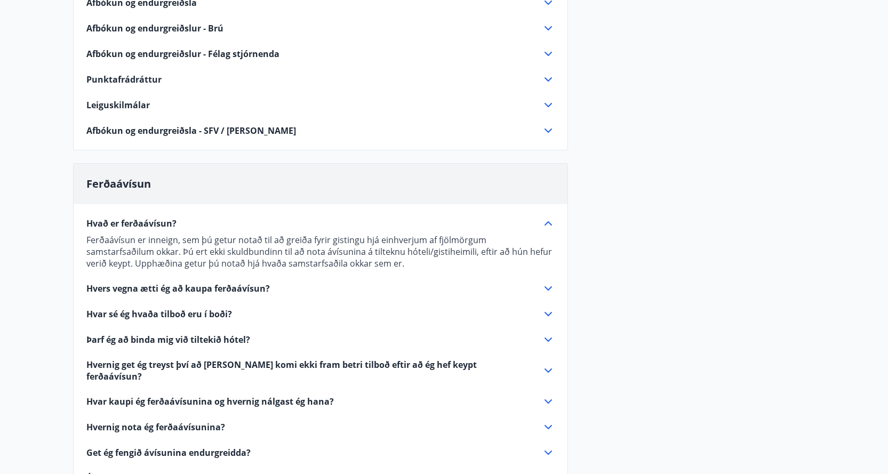
scroll to position [284, 0]
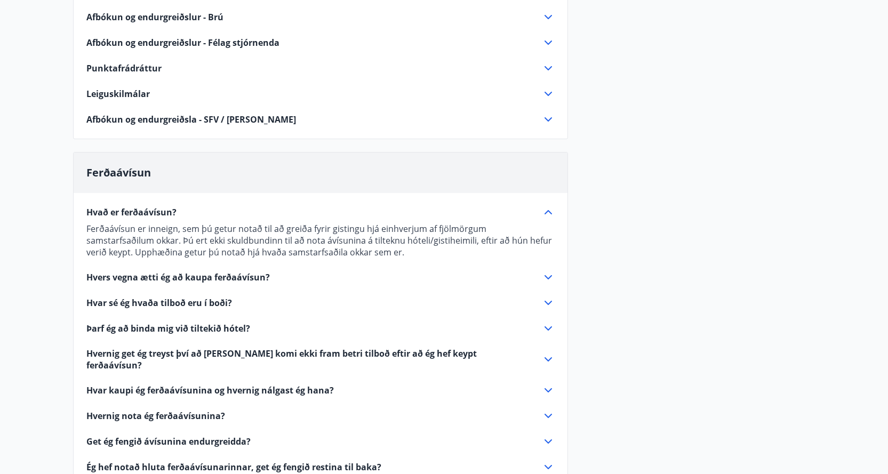
click at [552, 384] on icon at bounding box center [548, 390] width 13 height 13
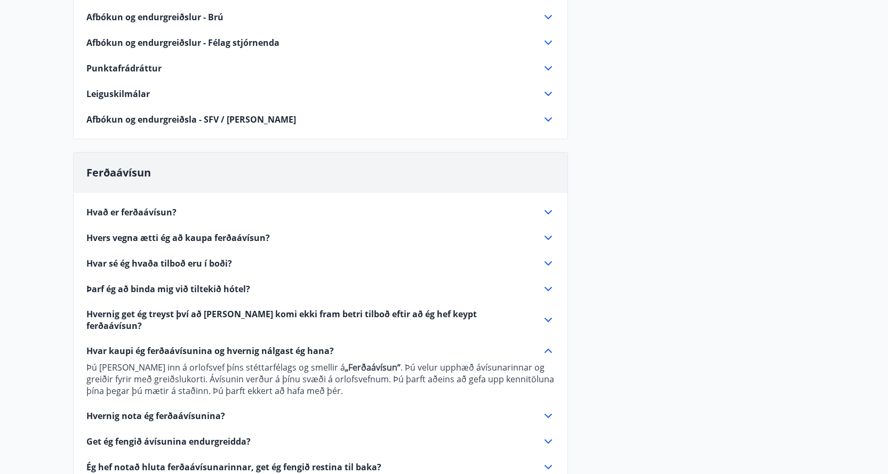
click at [545, 410] on icon at bounding box center [548, 416] width 13 height 13
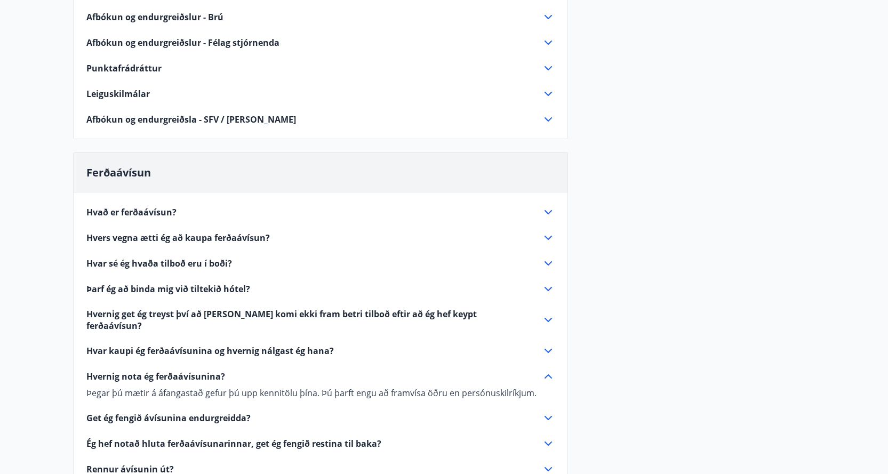
click at [550, 437] on icon at bounding box center [548, 443] width 13 height 13
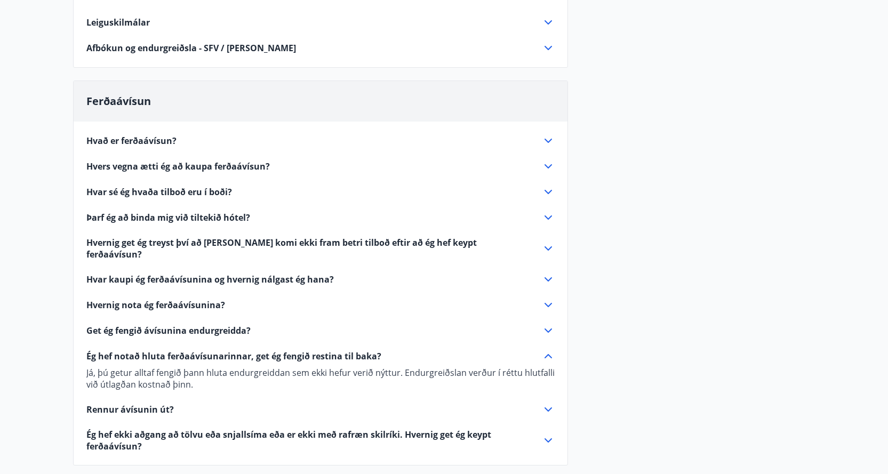
scroll to position [427, 0]
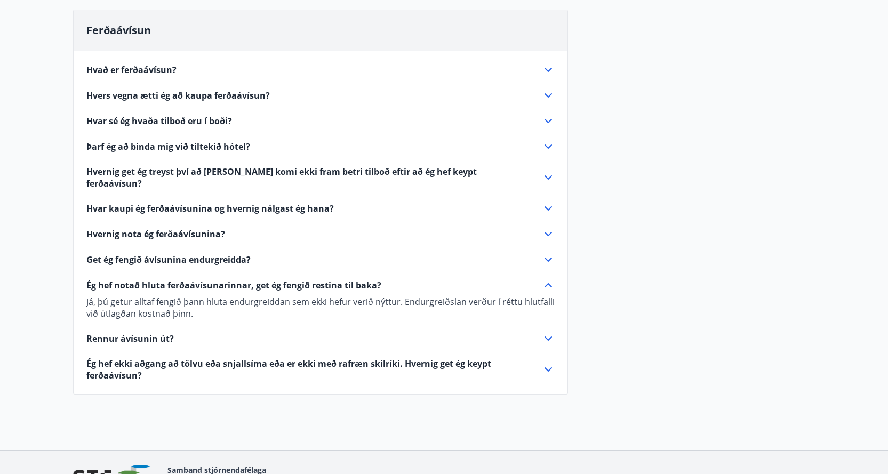
click at [550, 332] on icon at bounding box center [548, 338] width 13 height 13
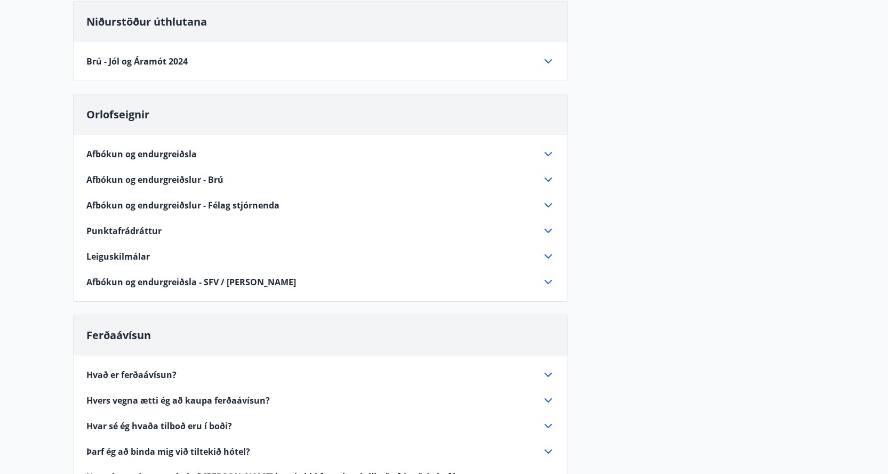
scroll to position [142, 0]
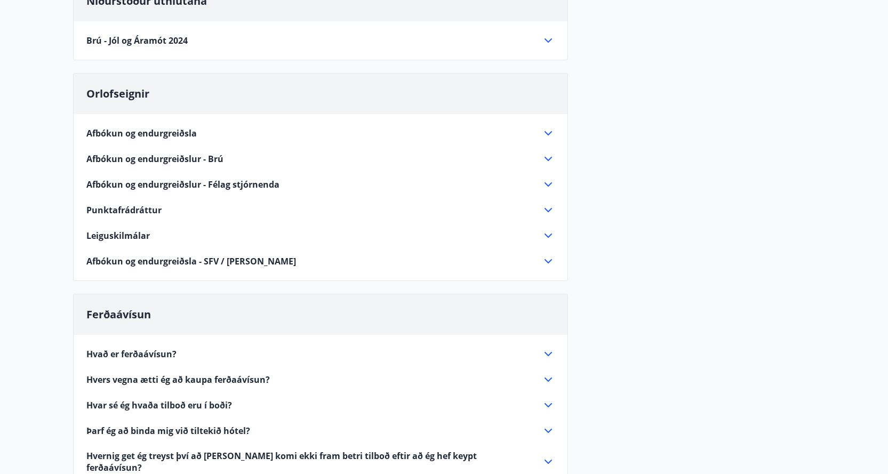
click at [550, 380] on icon at bounding box center [548, 380] width 7 height 4
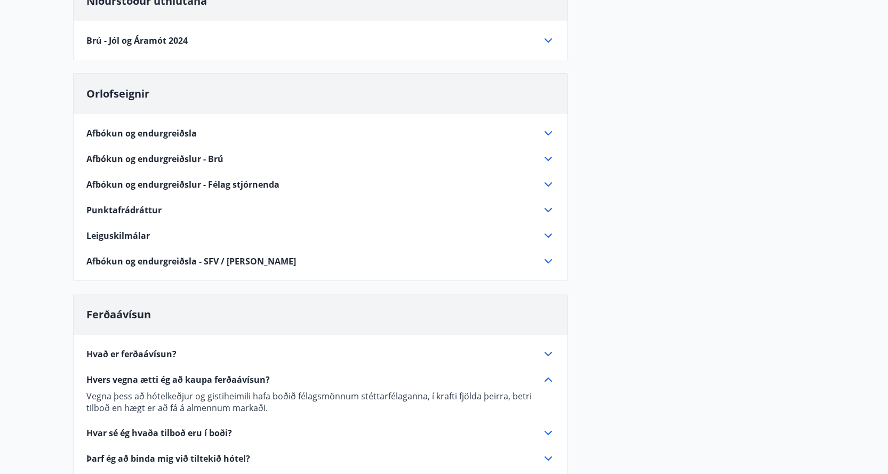
click at [550, 380] on icon at bounding box center [548, 380] width 7 height 4
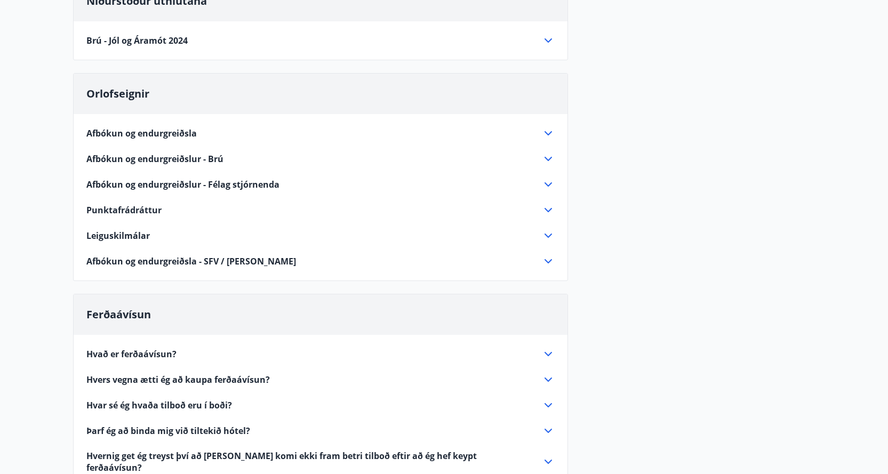
click at [546, 432] on icon at bounding box center [548, 431] width 13 height 13
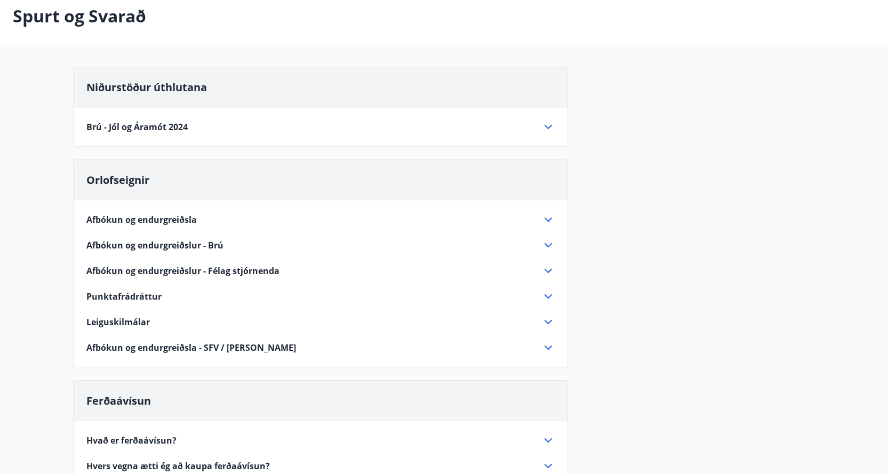
scroll to position [0, 0]
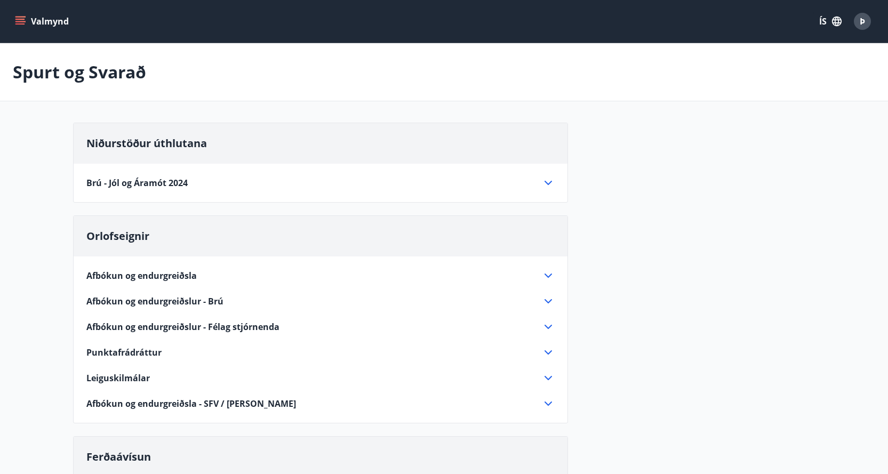
click at [547, 351] on icon at bounding box center [548, 352] width 13 height 13
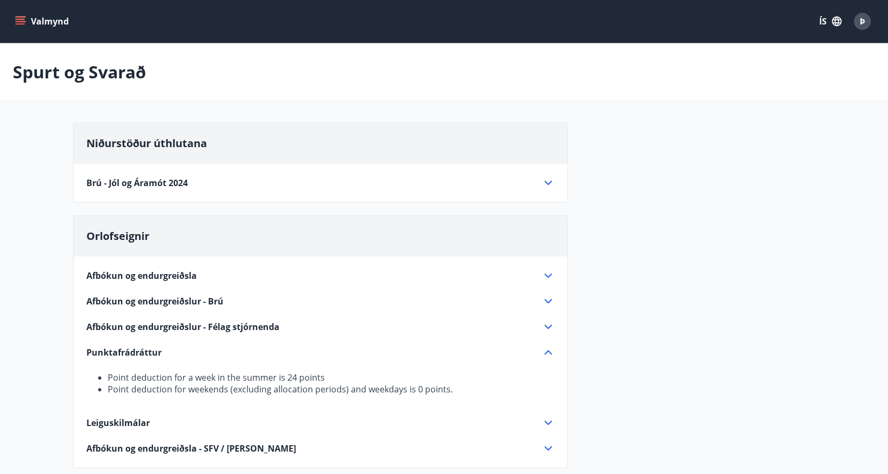
click at [17, 15] on button "Valmynd" at bounding box center [43, 21] width 60 height 19
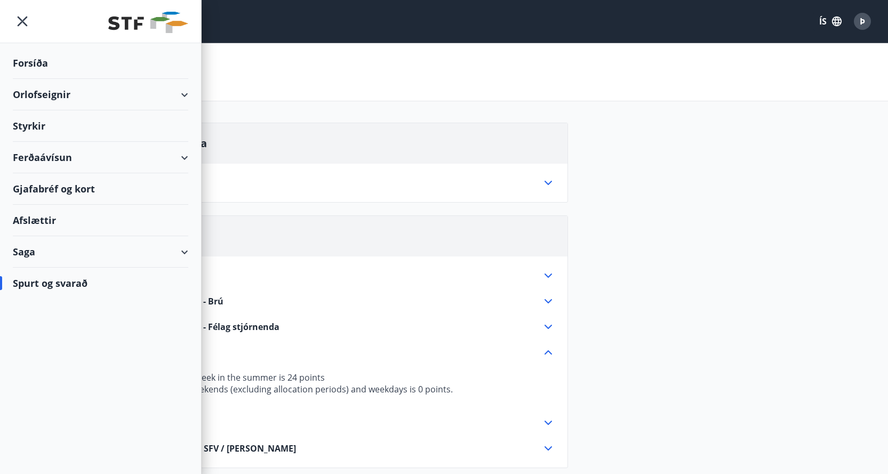
click at [52, 93] on div "Orlofseignir" at bounding box center [100, 94] width 175 height 31
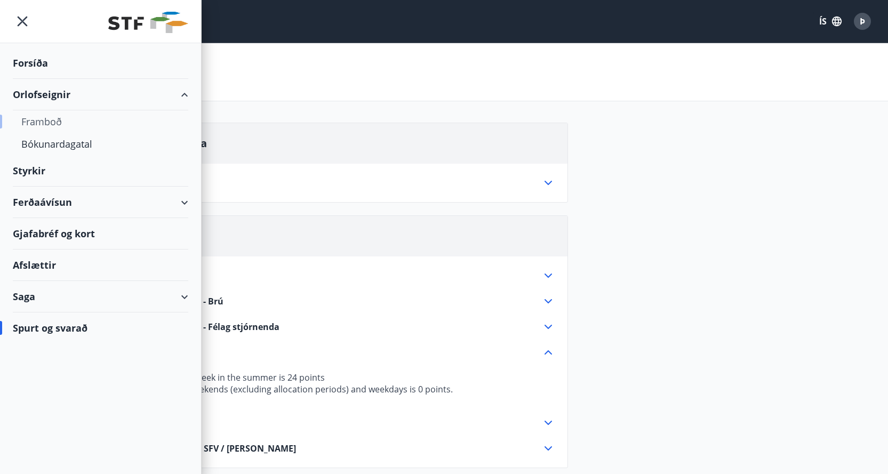
click at [56, 117] on div "Framboð" at bounding box center [100, 121] width 158 height 22
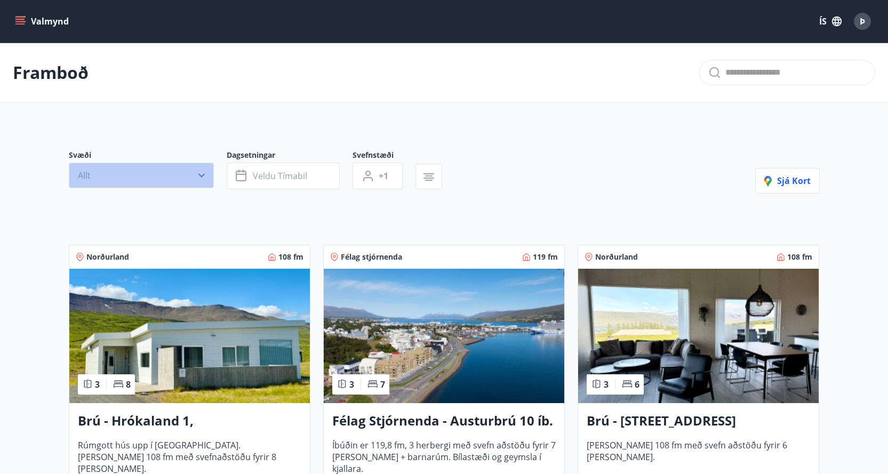
click at [201, 178] on icon "button" at bounding box center [201, 175] width 11 height 11
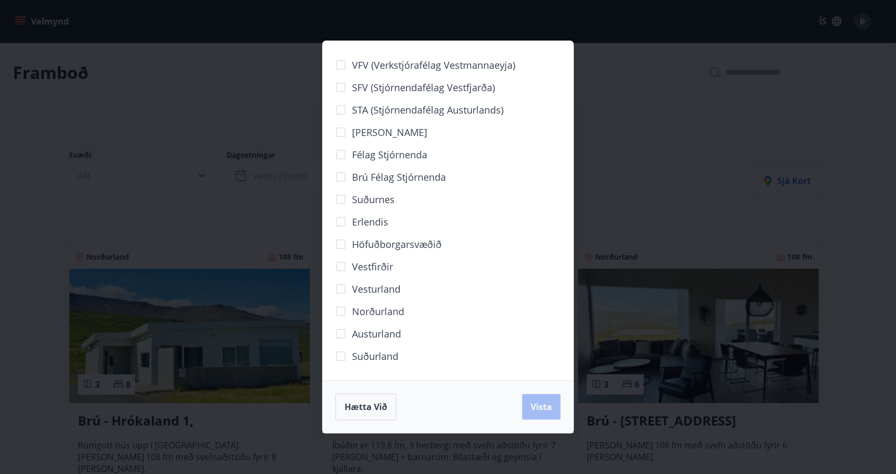
click at [382, 198] on span "Suðurnes" at bounding box center [373, 200] width 43 height 14
click at [545, 404] on span "Vista" at bounding box center [541, 407] width 21 height 12
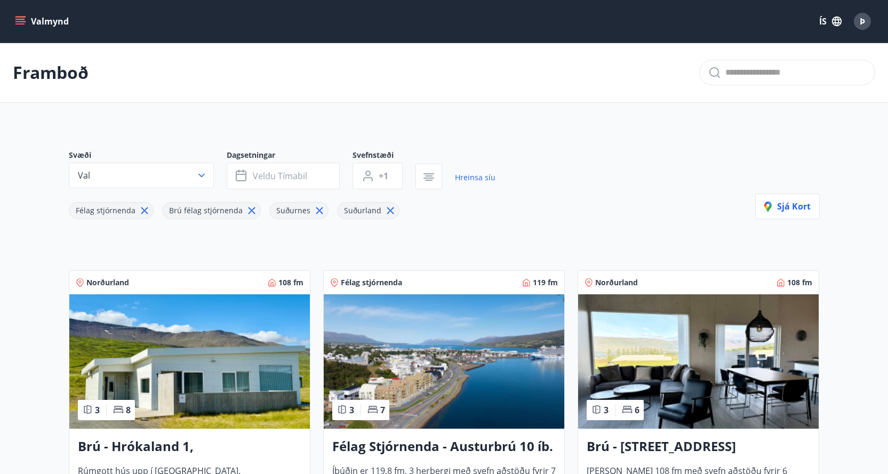
click at [201, 173] on icon "button" at bounding box center [201, 175] width 11 height 11
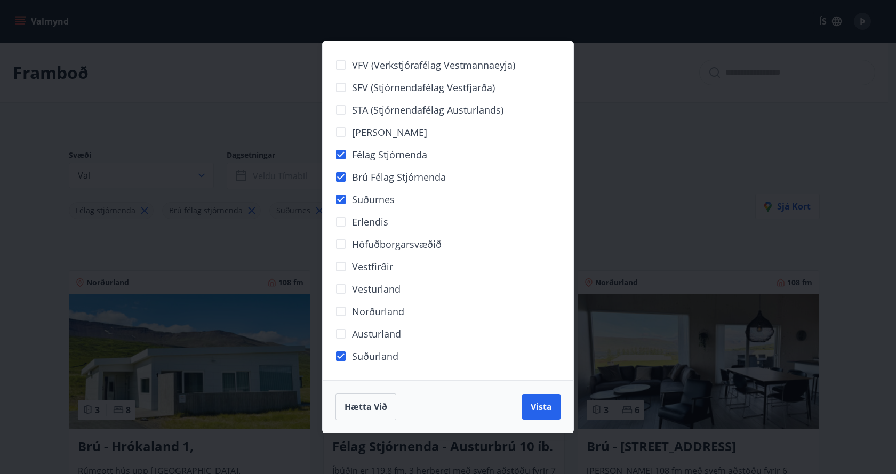
click at [248, 88] on div "VFV (Verkstjórafélag Vestmannaeyja) SFV (Stjórnendafélag Vestfjarða) STA (Stjór…" at bounding box center [448, 237] width 896 height 474
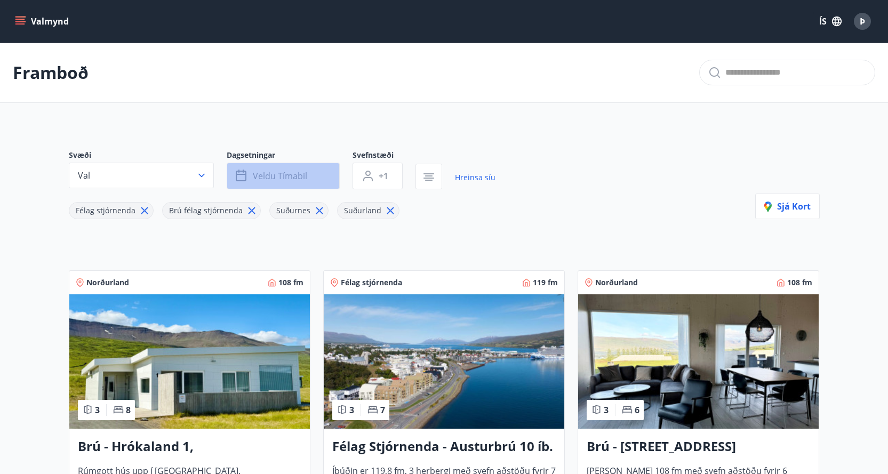
click at [320, 174] on button "Veldu tímabil" at bounding box center [283, 176] width 113 height 27
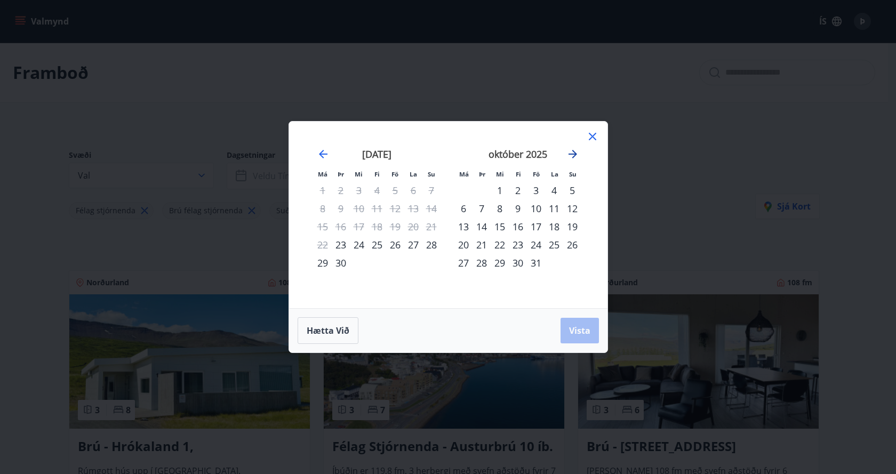
click at [574, 153] on icon "Move forward to switch to the next month." at bounding box center [572, 154] width 13 height 13
click at [535, 207] on div "9" at bounding box center [536, 209] width 18 height 18
click at [578, 208] on div "11" at bounding box center [572, 209] width 18 height 18
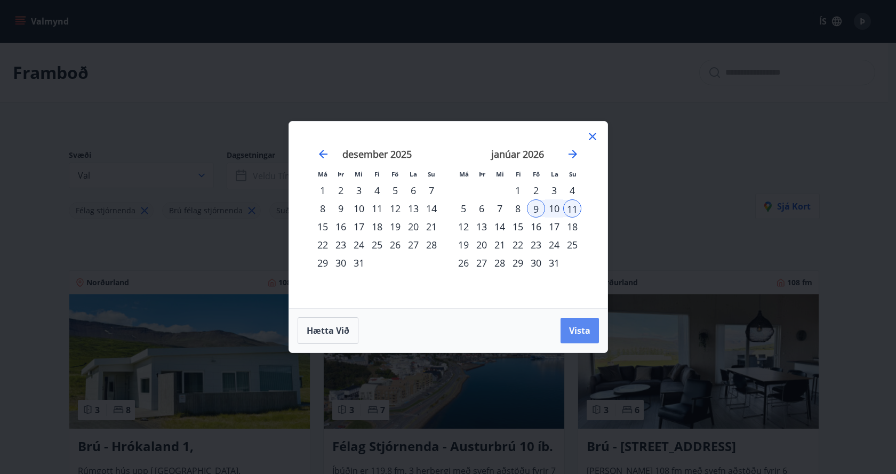
click at [573, 331] on span "Vista" at bounding box center [579, 331] width 21 height 12
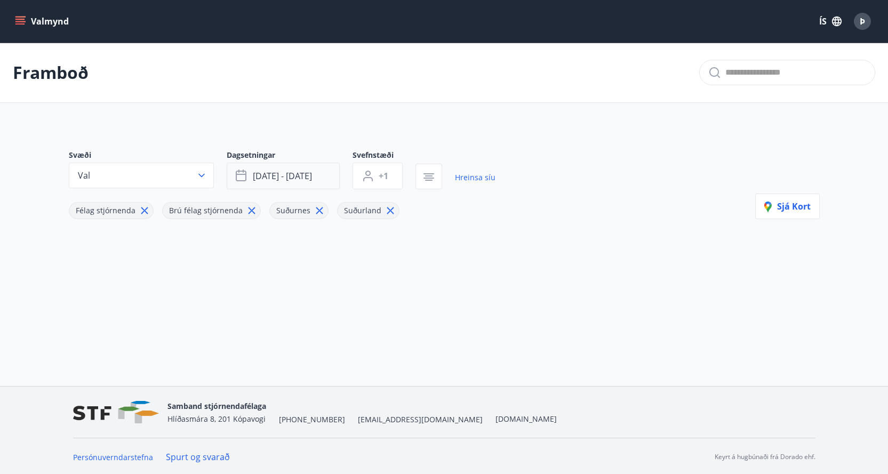
click at [319, 175] on button "jan 09 - jan 11" at bounding box center [283, 176] width 113 height 27
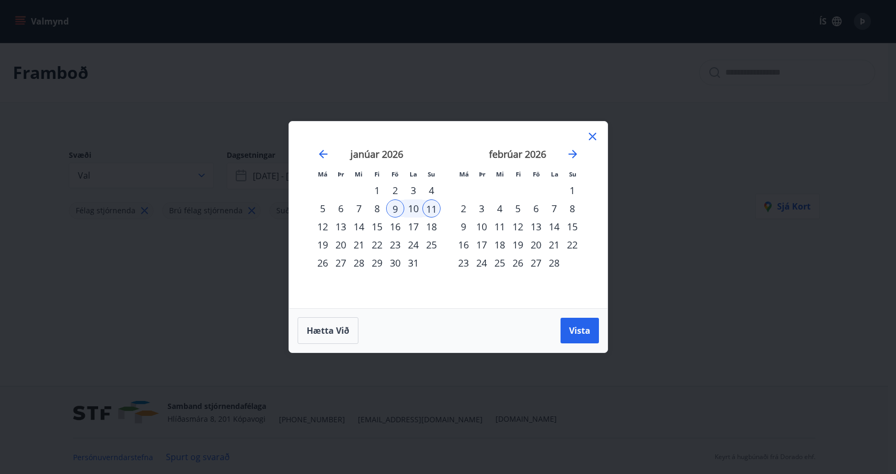
click at [537, 205] on div "6" at bounding box center [536, 209] width 18 height 18
click at [539, 224] on div "13" at bounding box center [536, 227] width 18 height 18
click at [582, 328] on span "Vista" at bounding box center [579, 331] width 21 height 12
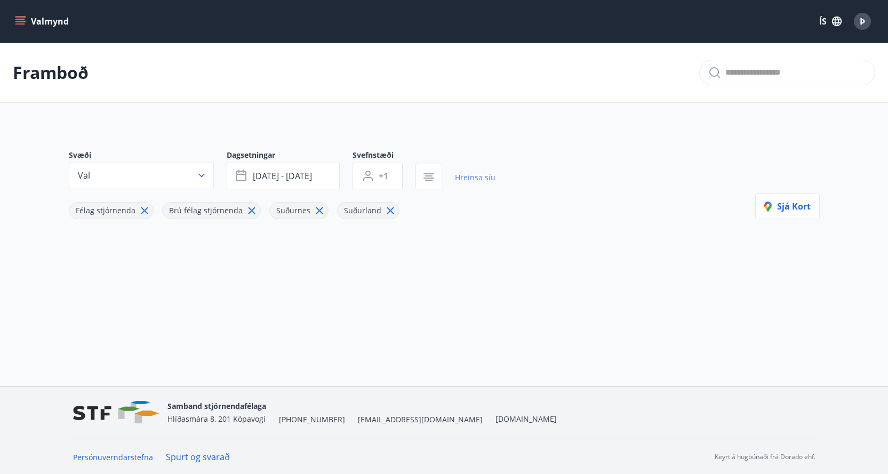
click at [478, 177] on link "Hreinsa síu" at bounding box center [475, 177] width 41 height 23
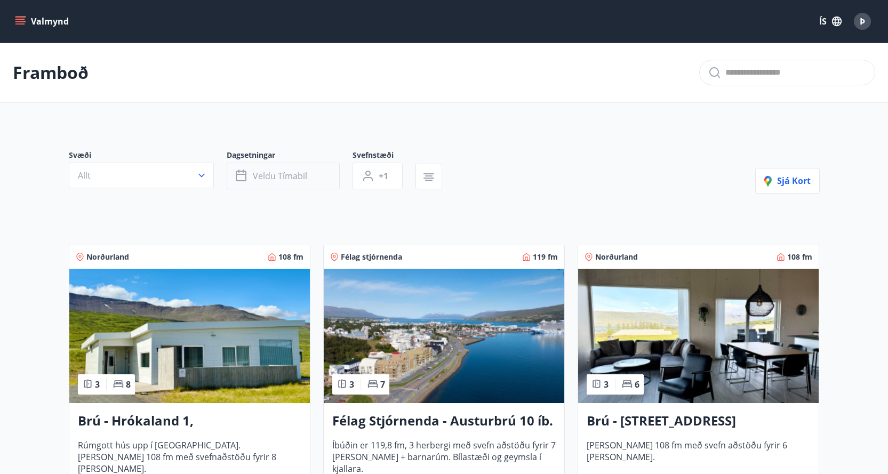
click at [296, 176] on span "Veldu tímabil" at bounding box center [280, 176] width 54 height 12
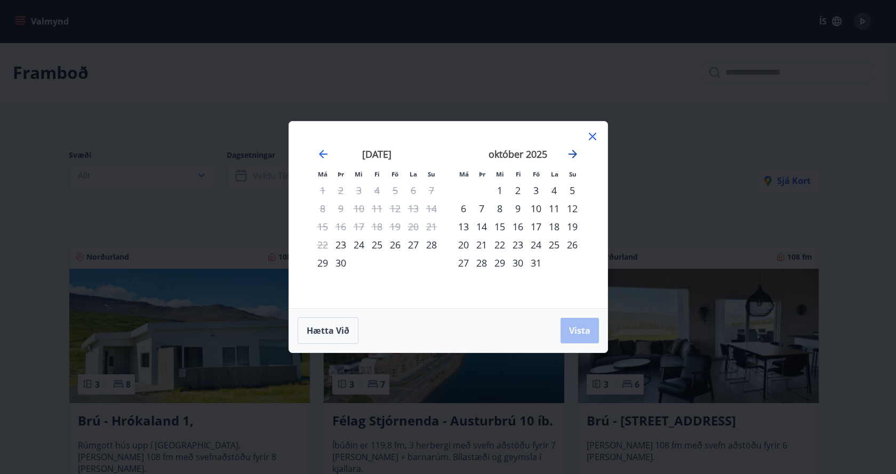
click at [572, 152] on icon "Move forward to switch to the next month." at bounding box center [572, 154] width 13 height 13
click at [536, 207] on div "6" at bounding box center [536, 209] width 18 height 18
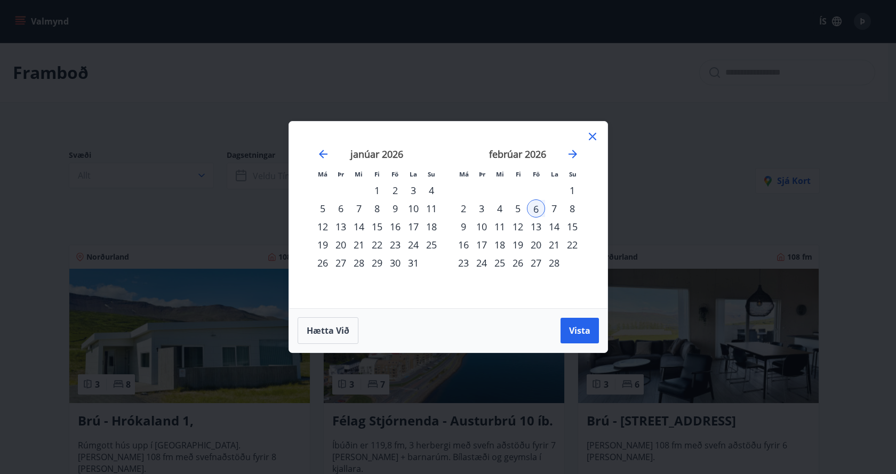
click at [534, 224] on div "13" at bounding box center [536, 227] width 18 height 18
drag, startPoint x: 592, startPoint y: 336, endPoint x: 589, endPoint y: 319, distance: 16.7
click at [592, 336] on button "Vista" at bounding box center [580, 331] width 38 height 26
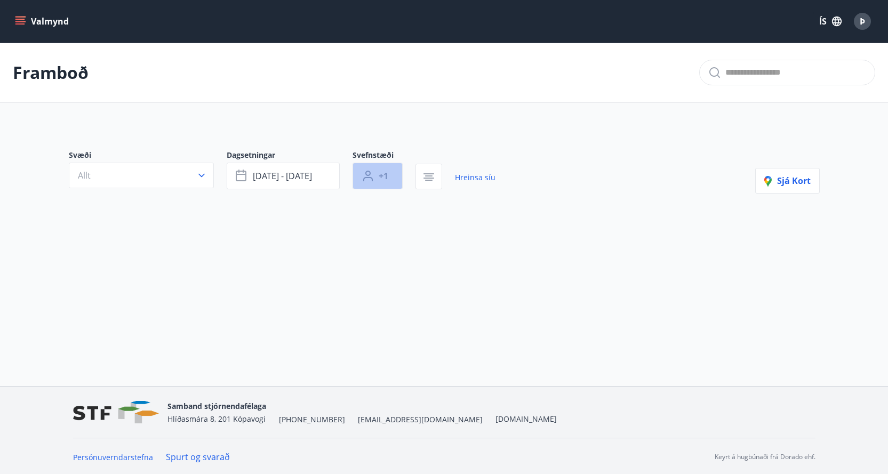
click at [389, 175] on button "+1" at bounding box center [378, 176] width 50 height 27
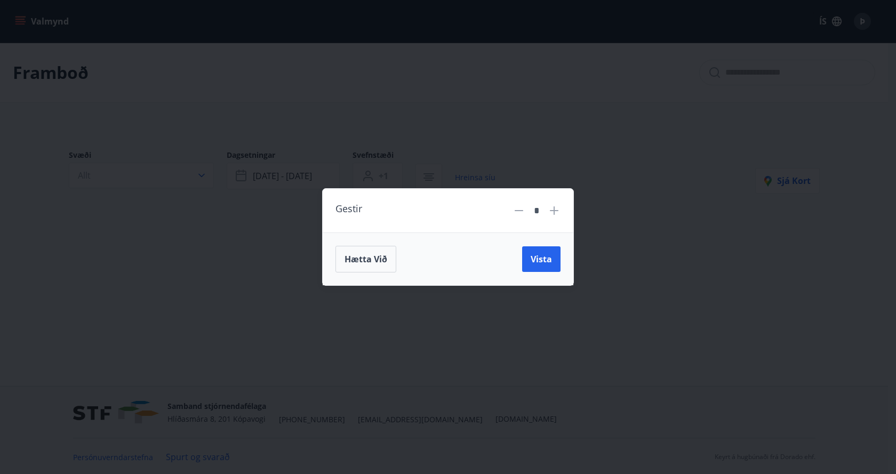
click at [553, 207] on icon at bounding box center [554, 210] width 13 height 13
type input "*"
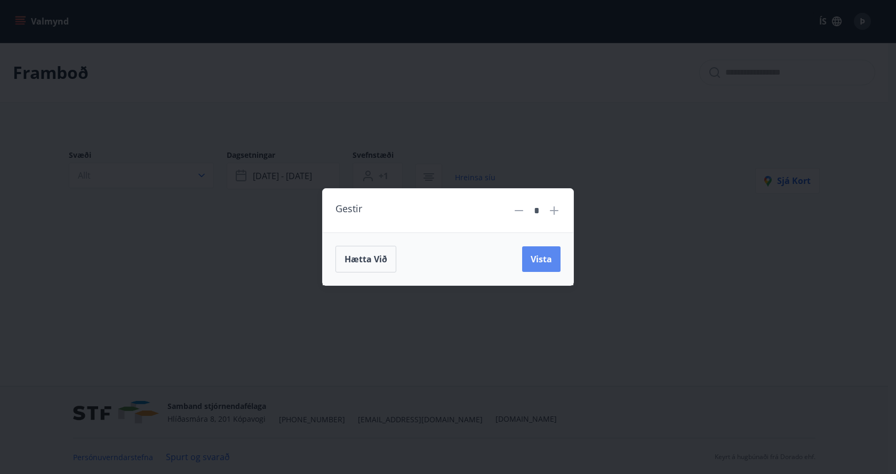
click at [539, 255] on span "Vista" at bounding box center [541, 259] width 21 height 12
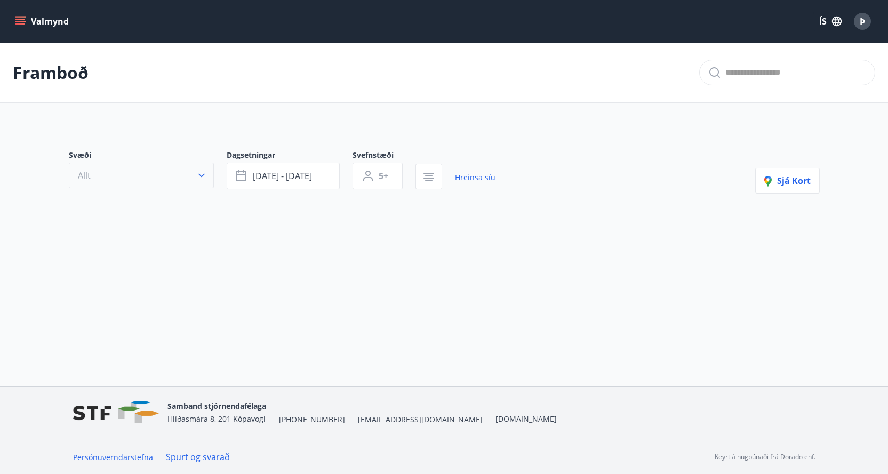
click at [204, 171] on icon "button" at bounding box center [201, 175] width 11 height 11
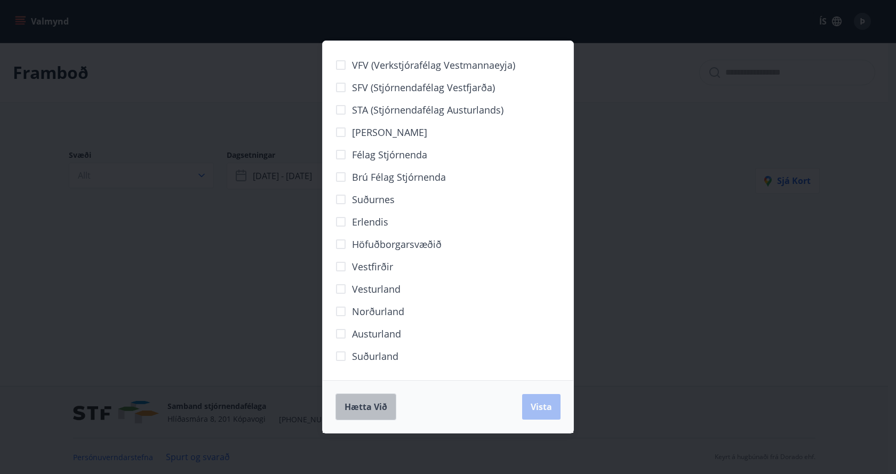
click at [377, 404] on span "Hætta við" at bounding box center [366, 407] width 43 height 12
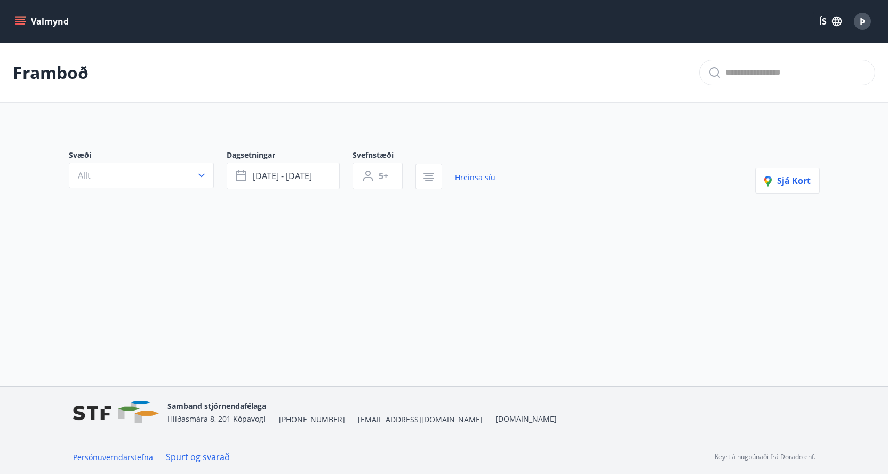
click at [22, 15] on button "Valmynd" at bounding box center [43, 21] width 60 height 19
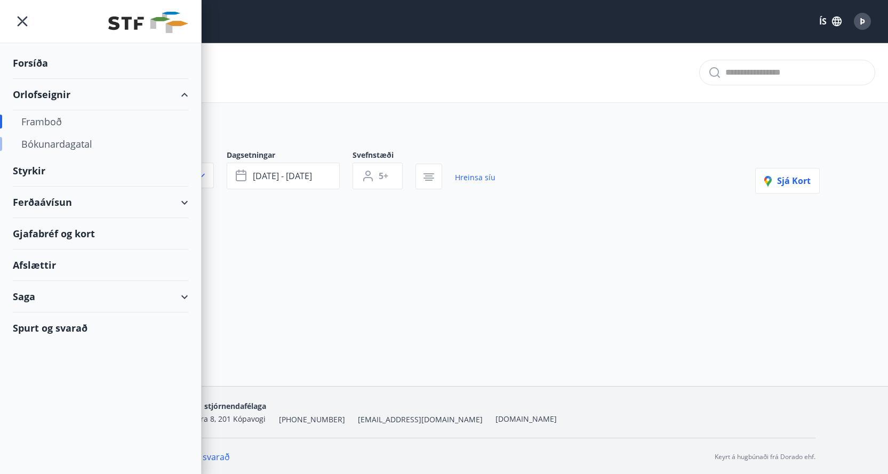
click at [54, 144] on div "Bókunardagatal" at bounding box center [100, 144] width 158 height 22
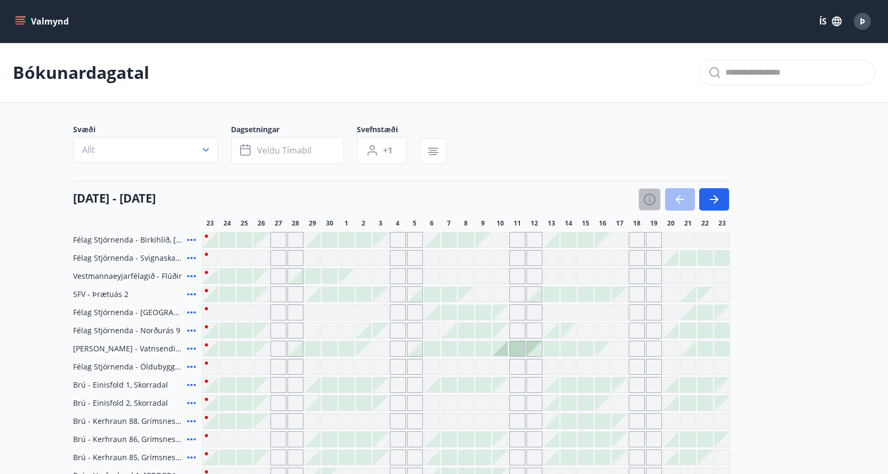
click at [647, 198] on icon "button" at bounding box center [649, 199] width 13 height 13
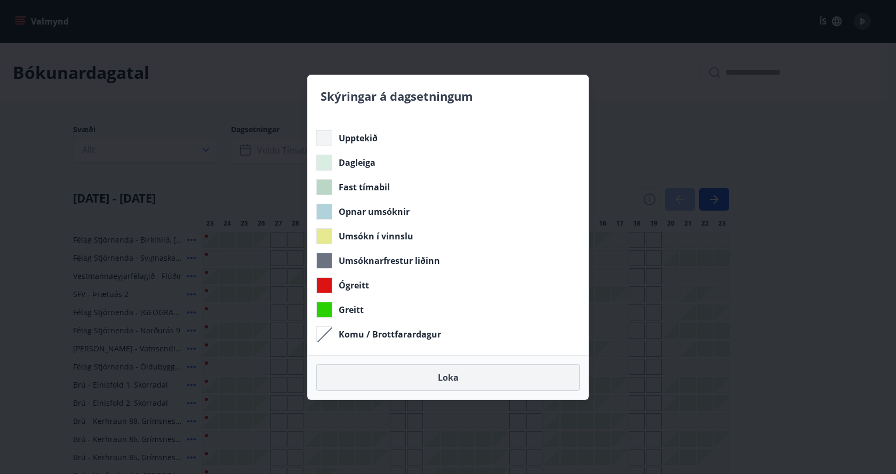
click at [456, 376] on button "Loka" at bounding box center [448, 377] width 264 height 27
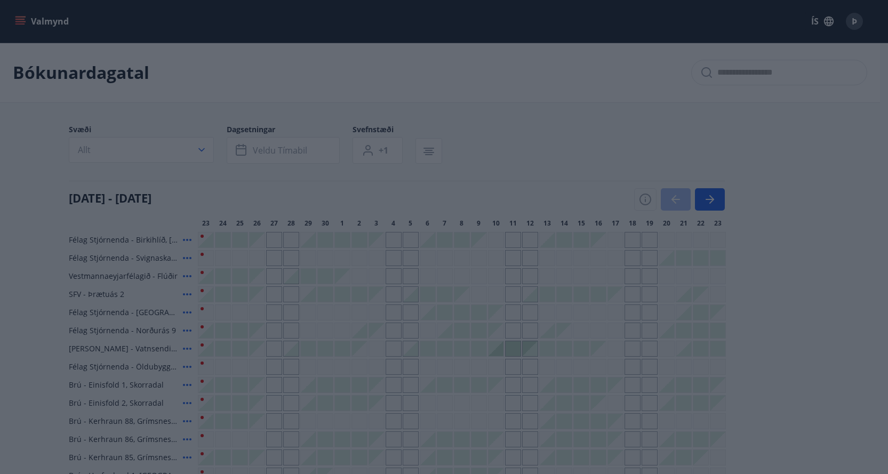
click at [451, 372] on body "Valmynd ÍS Þ Bókunardagatal Svæði Allt Dagsetningar Veldu tímabil Svefnstæði +1…" at bounding box center [444, 434] width 888 height 868
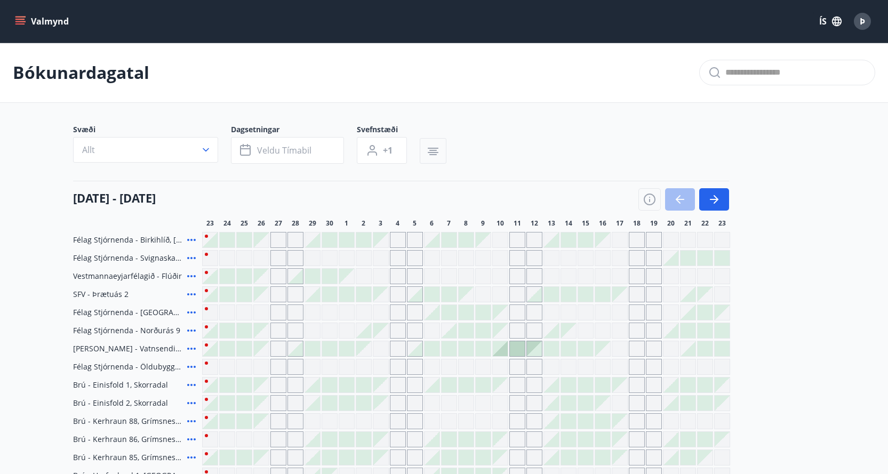
click at [433, 150] on icon "button" at bounding box center [432, 150] width 7 height 1
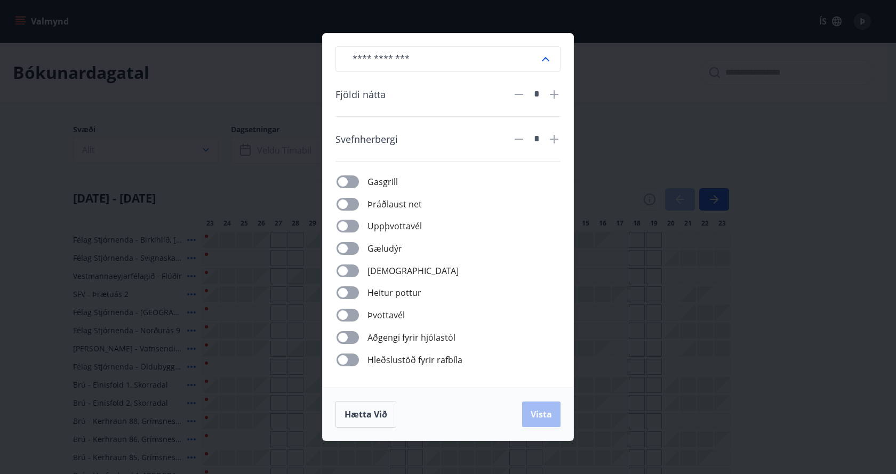
click at [544, 57] on icon at bounding box center [545, 59] width 13 height 13
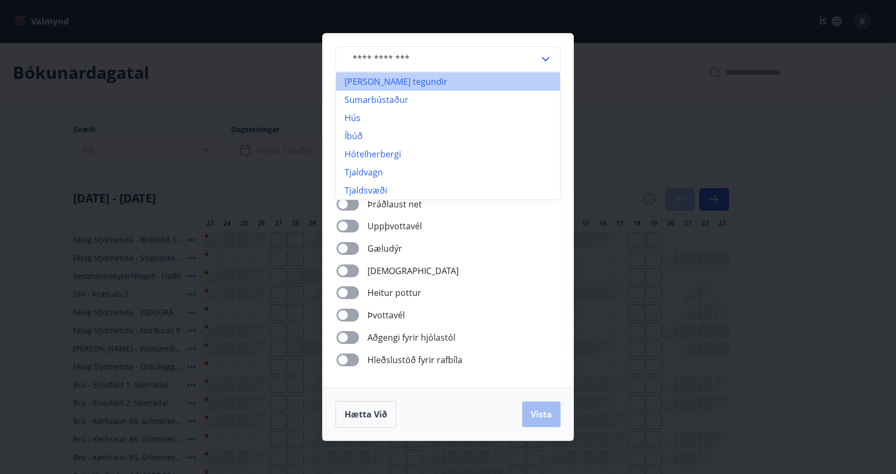
click at [389, 78] on li "Allar tegundir" at bounding box center [448, 82] width 224 height 18
type input "**********"
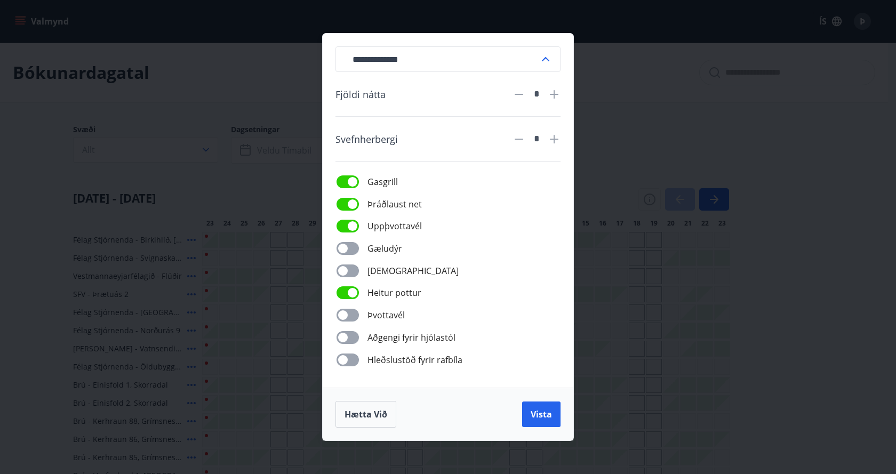
click at [553, 89] on icon at bounding box center [554, 94] width 13 height 13
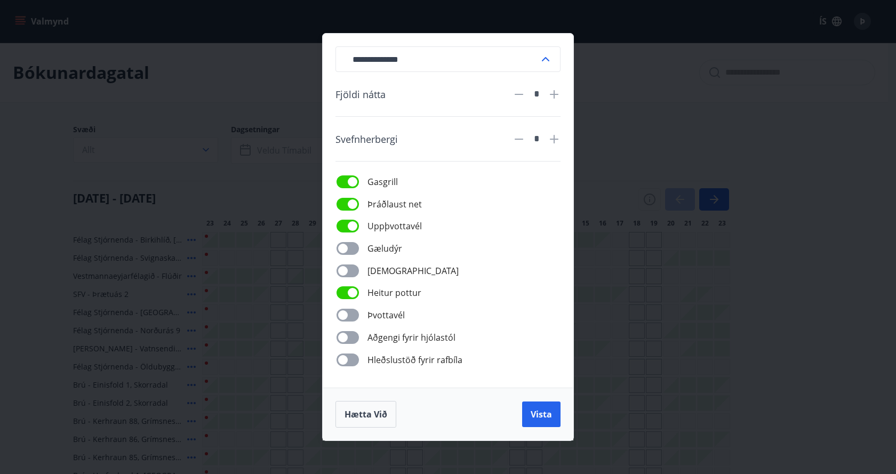
click at [553, 89] on icon at bounding box center [554, 94] width 13 height 13
click at [522, 90] on icon at bounding box center [519, 94] width 13 height 13
type input "*"
click at [540, 413] on span "Vista" at bounding box center [541, 415] width 21 height 12
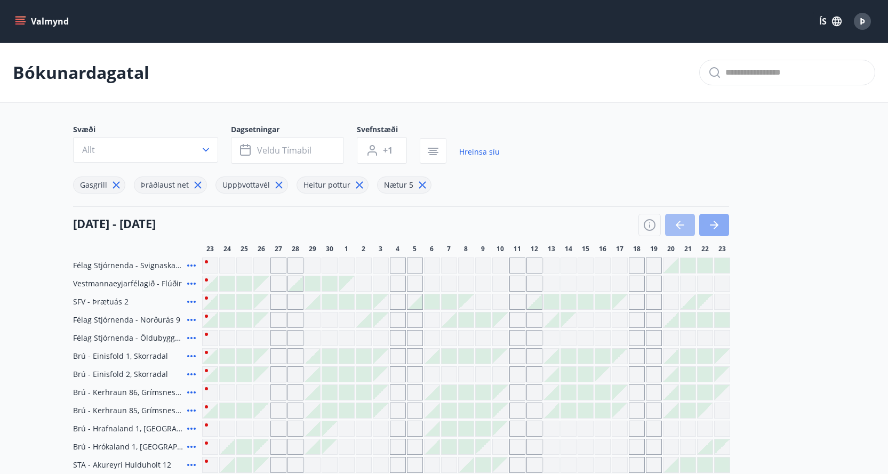
click at [717, 227] on icon "button" at bounding box center [714, 225] width 13 height 13
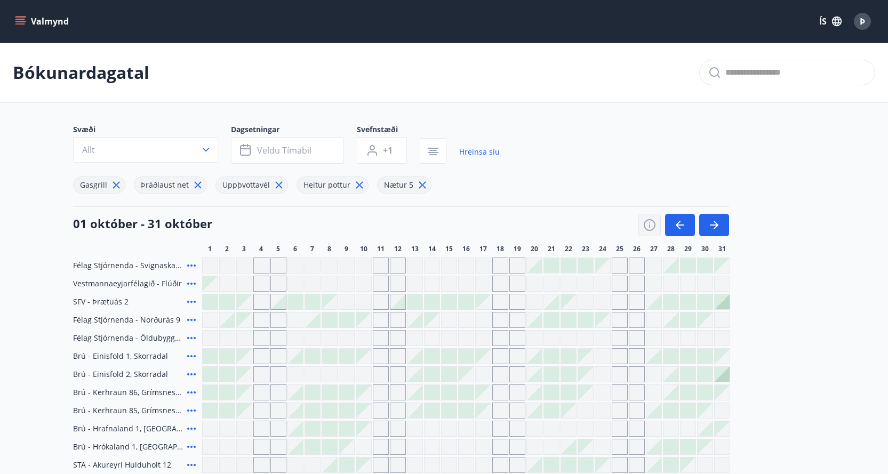
click at [647, 227] on icon "button" at bounding box center [649, 225] width 13 height 13
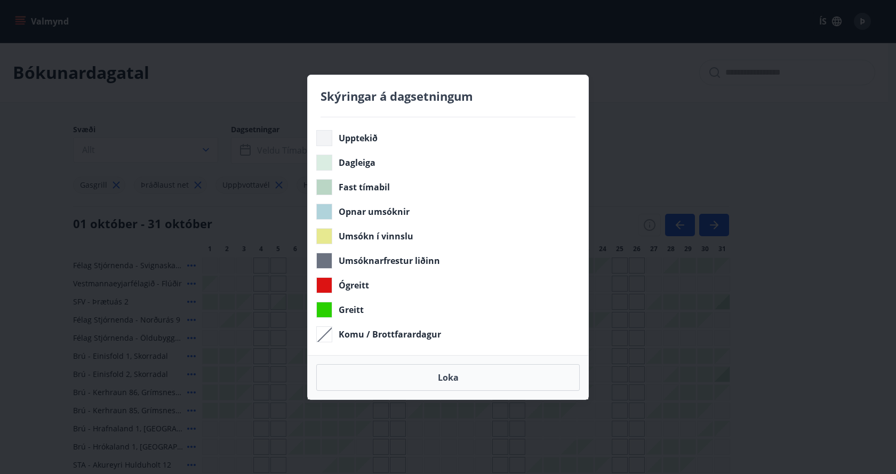
click at [770, 134] on div "Skýringar á dagsetningum Upptekið Dagleiga Fast tímabil Opnar umsóknir Umsókn í…" at bounding box center [448, 237] width 896 height 474
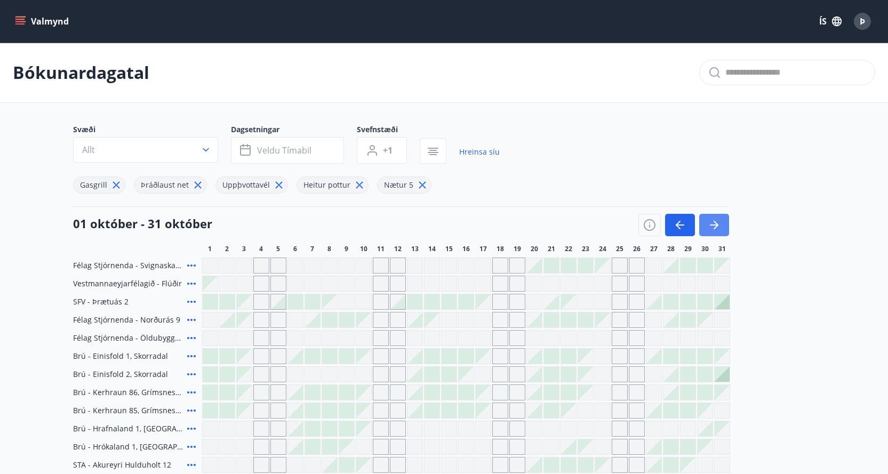
click at [717, 220] on icon "button" at bounding box center [714, 225] width 13 height 13
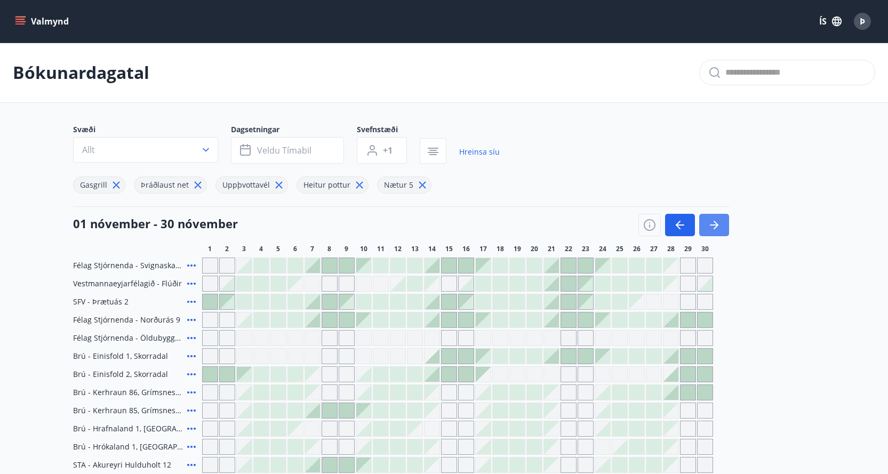
click at [717, 220] on icon "button" at bounding box center [714, 225] width 13 height 13
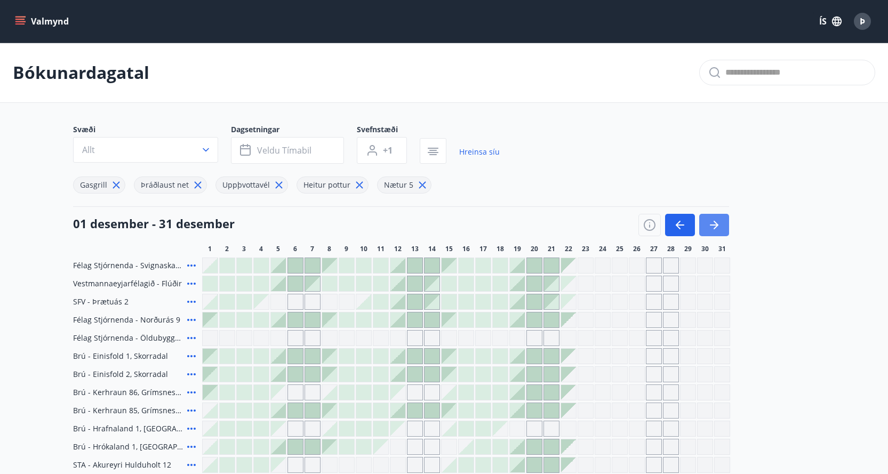
click at [715, 218] on button "button" at bounding box center [714, 225] width 30 height 22
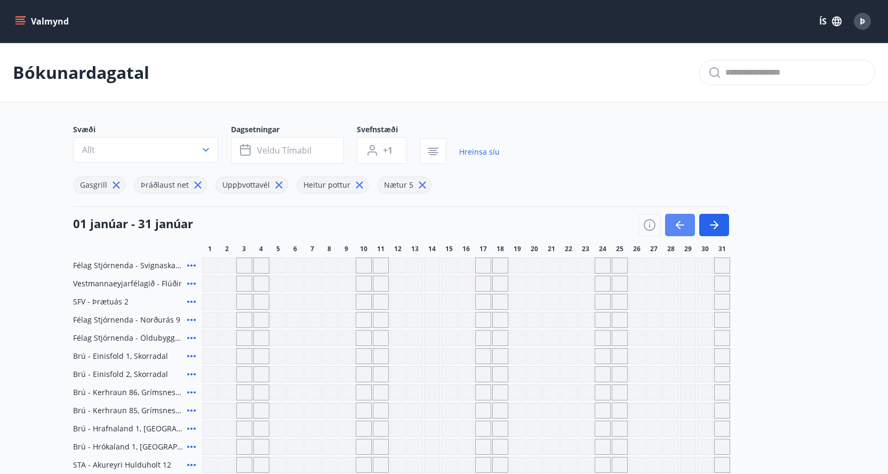
click at [682, 219] on icon "button" at bounding box center [680, 225] width 13 height 13
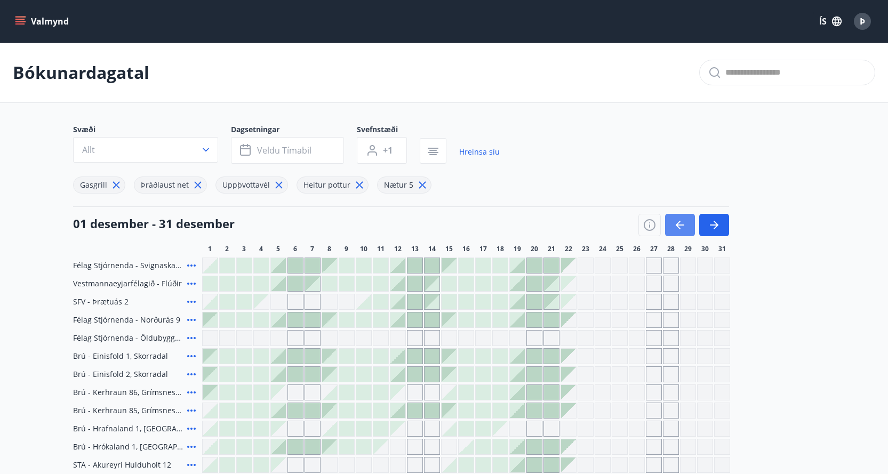
click at [682, 219] on icon "button" at bounding box center [680, 225] width 13 height 13
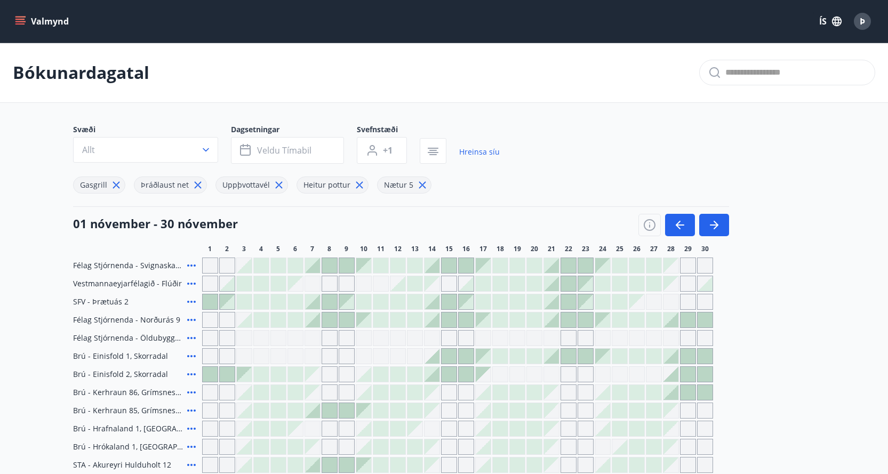
click at [16, 19] on icon "menu" at bounding box center [20, 19] width 10 height 1
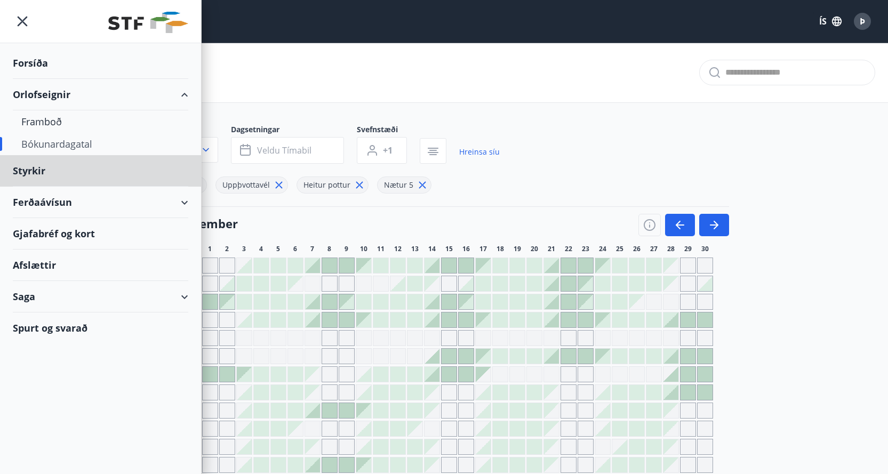
click at [38, 58] on div "Forsíða" at bounding box center [100, 62] width 175 height 31
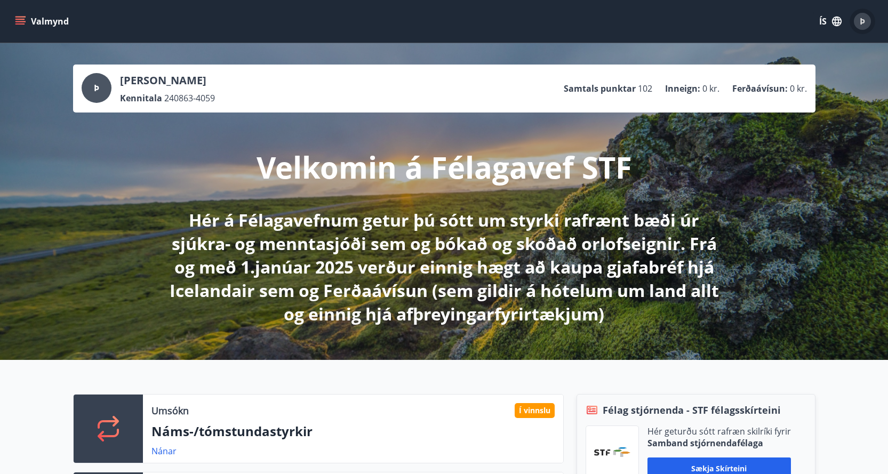
click at [864, 15] on span "Þ" at bounding box center [862, 21] width 5 height 12
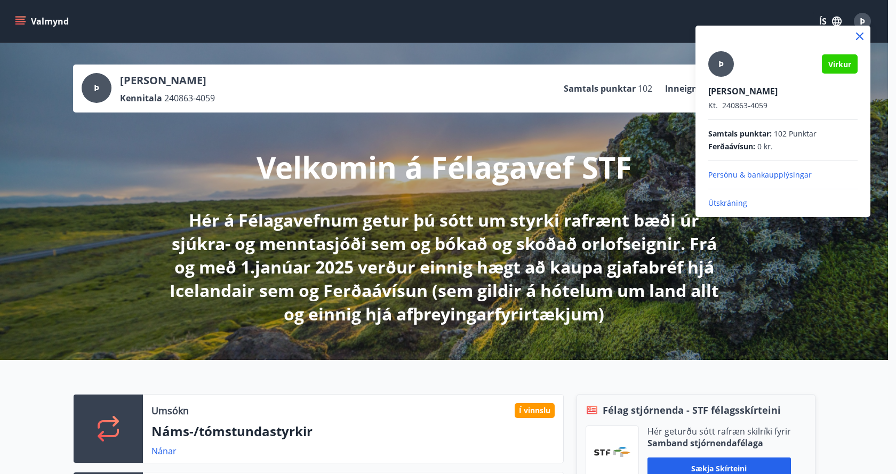
click at [721, 204] on p "Útskráning" at bounding box center [782, 203] width 149 height 11
